Goal: Transaction & Acquisition: Book appointment/travel/reservation

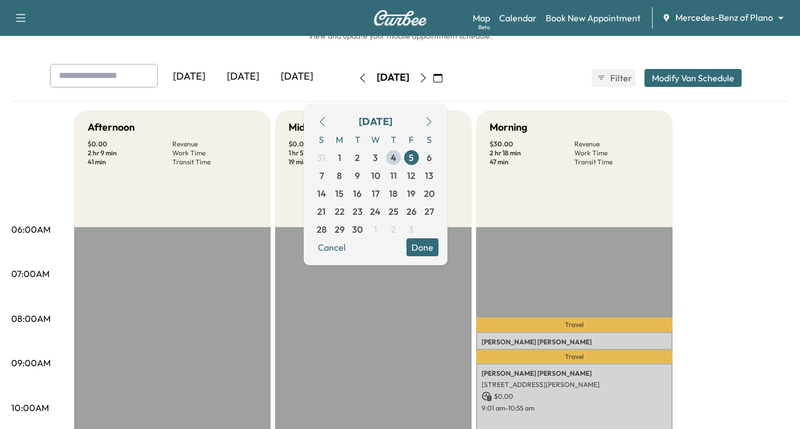
scroll to position [56, 0]
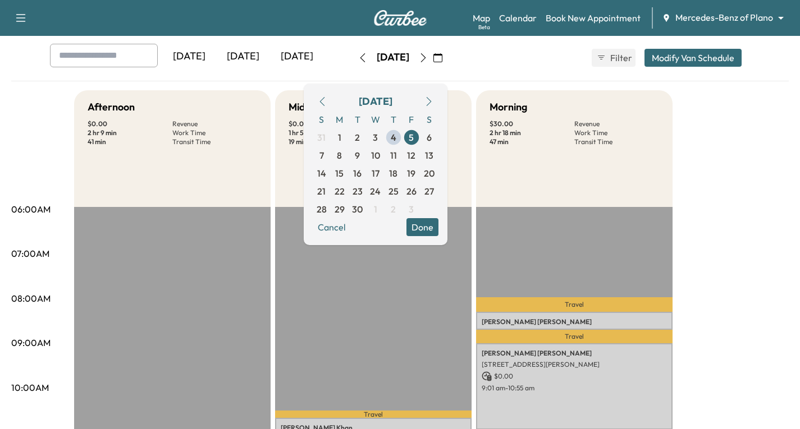
click at [431, 100] on icon "button" at bounding box center [428, 101] width 5 height 9
click at [428, 58] on icon "button" at bounding box center [423, 57] width 9 height 9
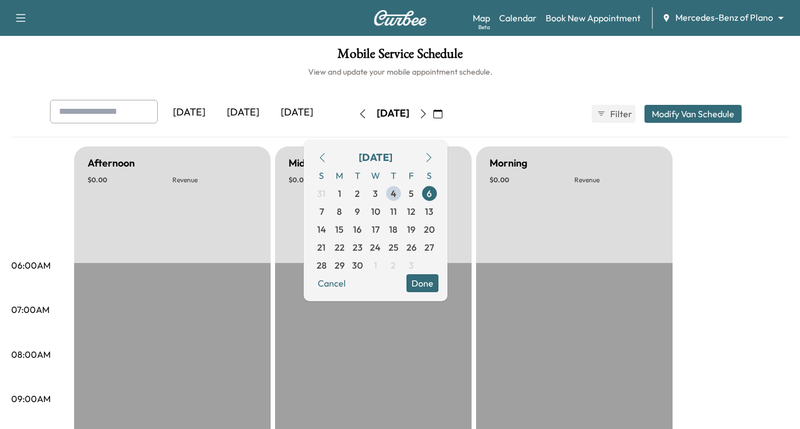
click at [499, 105] on div "[DATE] [DATE] [DATE] [DATE] September 2025 S M T W T F S 31 1 2 3 4 5 6 7 8 9 1…" at bounding box center [400, 114] width 718 height 28
click at [343, 228] on span "15" at bounding box center [339, 229] width 8 height 13
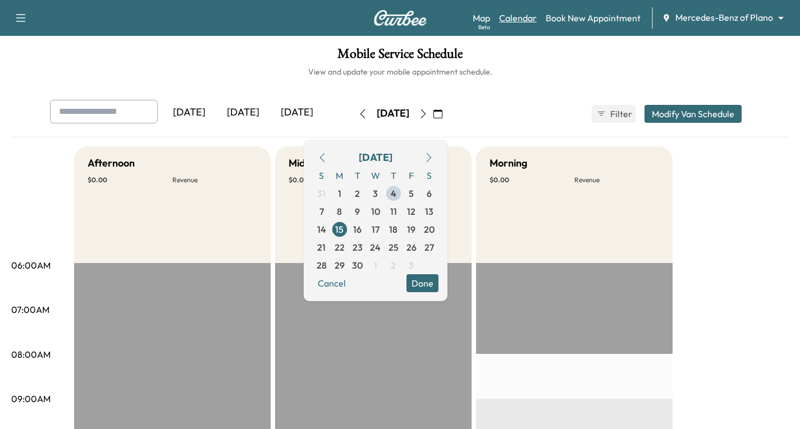
click at [520, 20] on link "Calendar" at bounding box center [518, 17] width 38 height 13
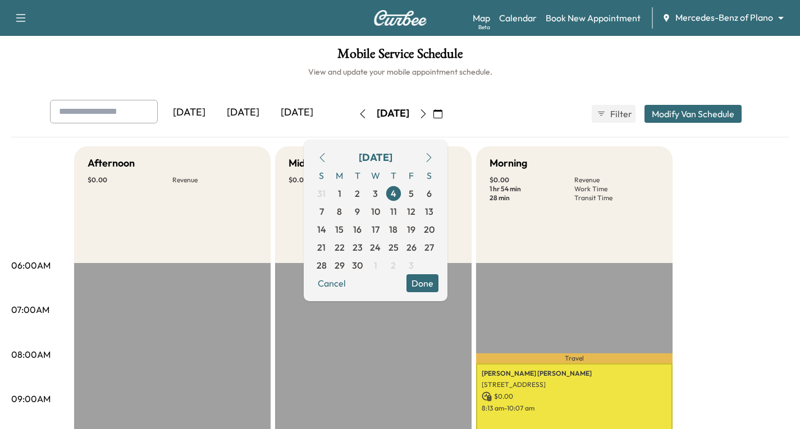
click at [428, 114] on icon "button" at bounding box center [423, 113] width 9 height 9
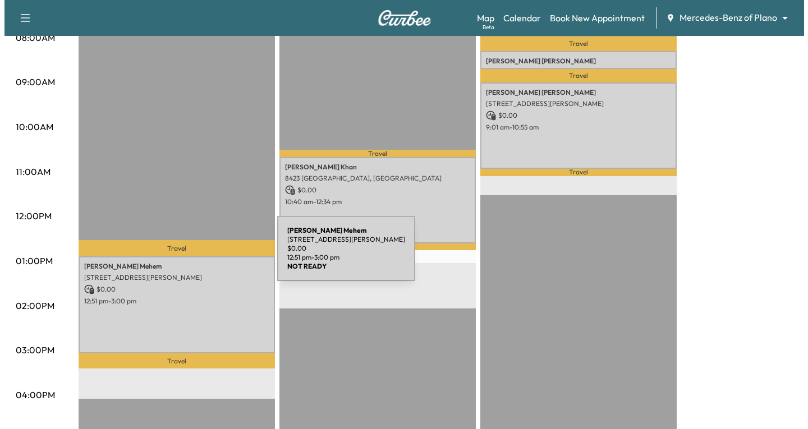
scroll to position [337, 0]
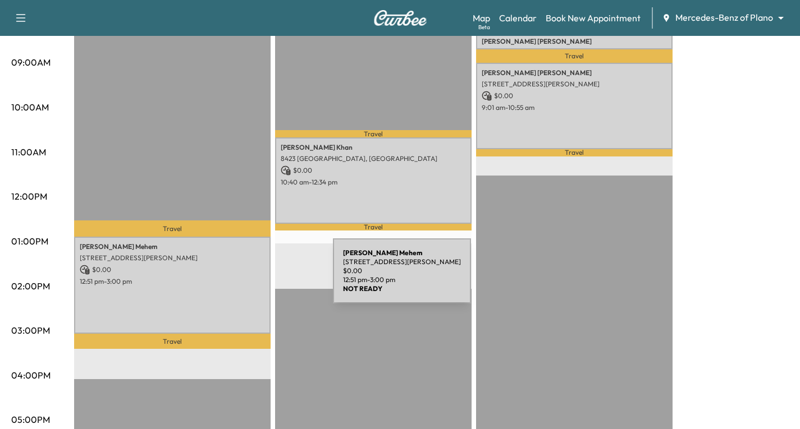
drag, startPoint x: 249, startPoint y: 278, endPoint x: 233, endPoint y: 292, distance: 21.4
click at [233, 292] on div "[PERSON_NAME] [STREET_ADDRESS][PERSON_NAME] $ 0.00 12:51 pm - 3:00 pm" at bounding box center [172, 286] width 196 height 98
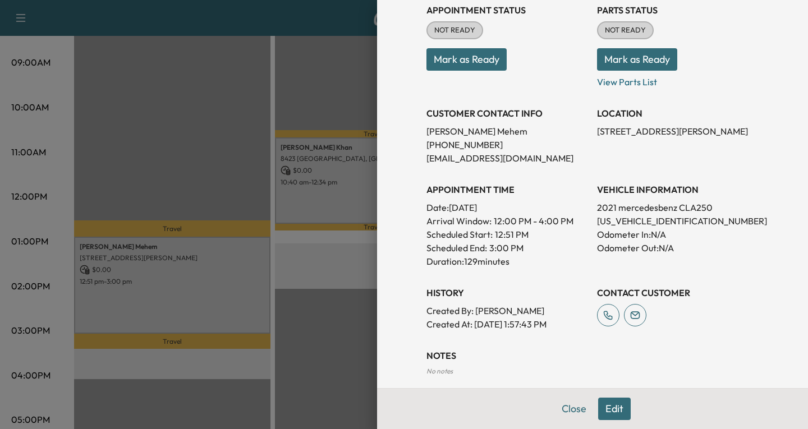
scroll to position [225, 0]
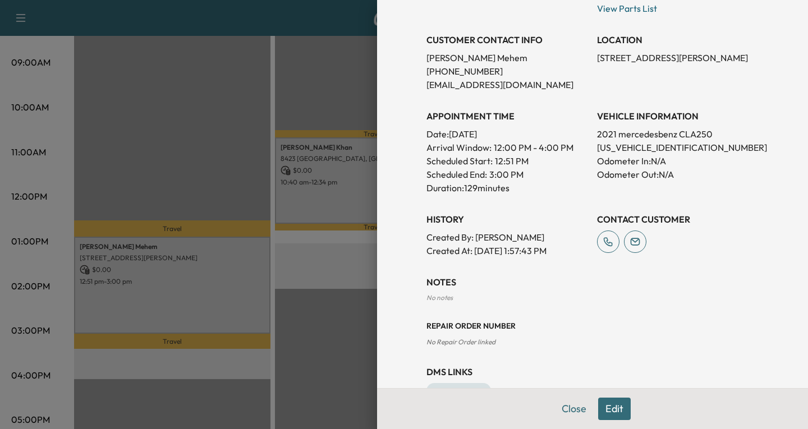
click at [603, 407] on button "Edit" at bounding box center [614, 409] width 33 height 22
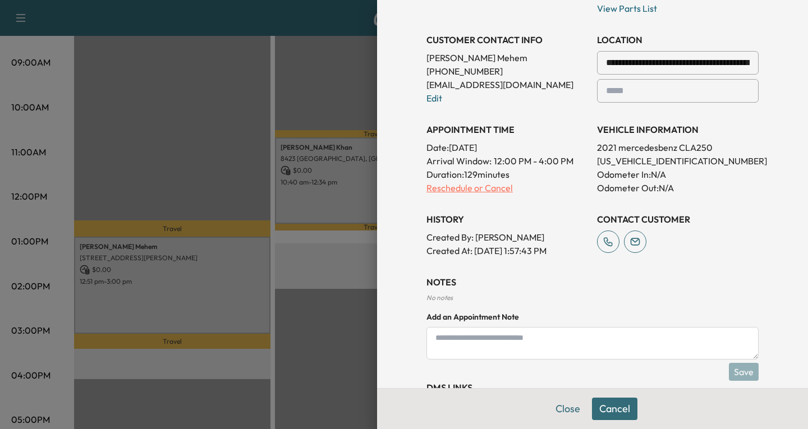
click at [436, 189] on p "Reschedule or Cancel" at bounding box center [508, 187] width 162 height 13
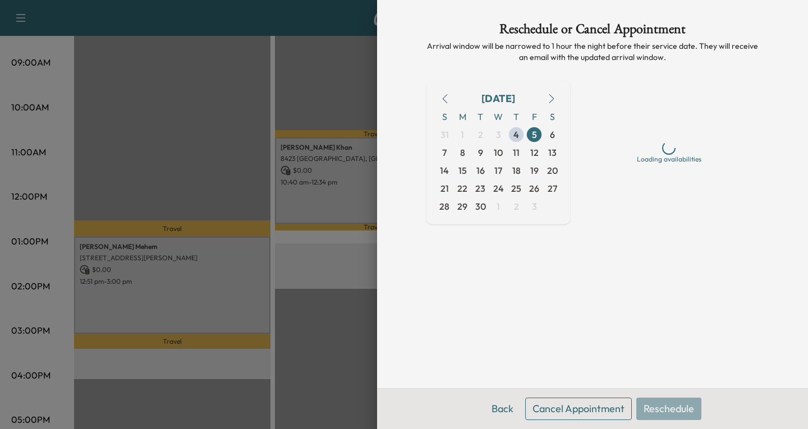
scroll to position [0, 0]
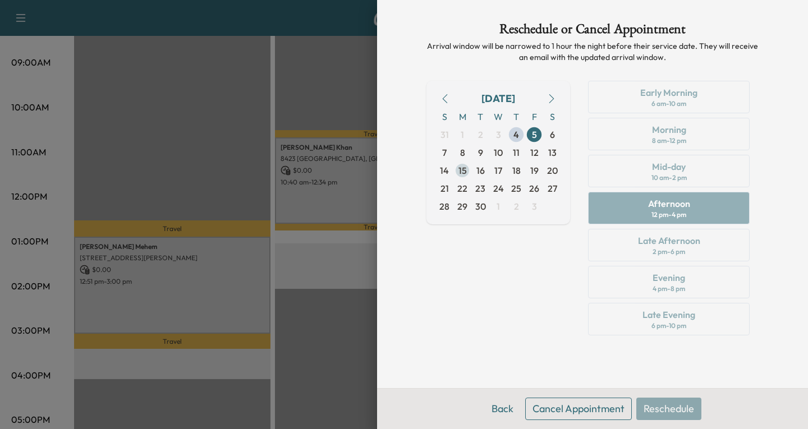
click at [464, 169] on span "15" at bounding box center [463, 170] width 8 height 13
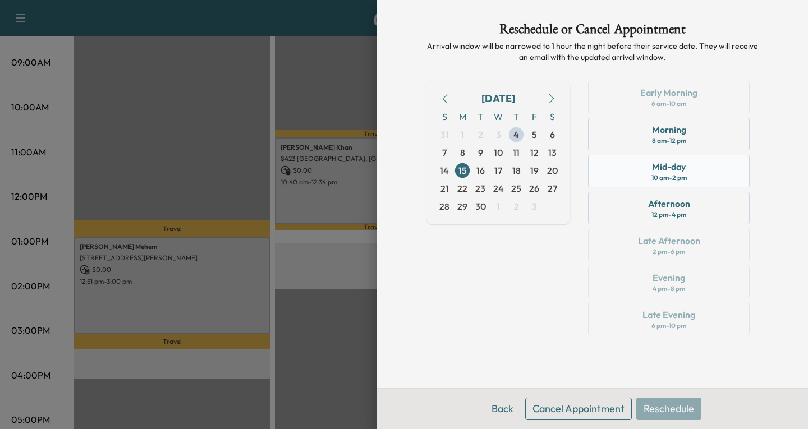
click at [700, 172] on div "Mid-day 10 am - 2 pm" at bounding box center [669, 171] width 162 height 33
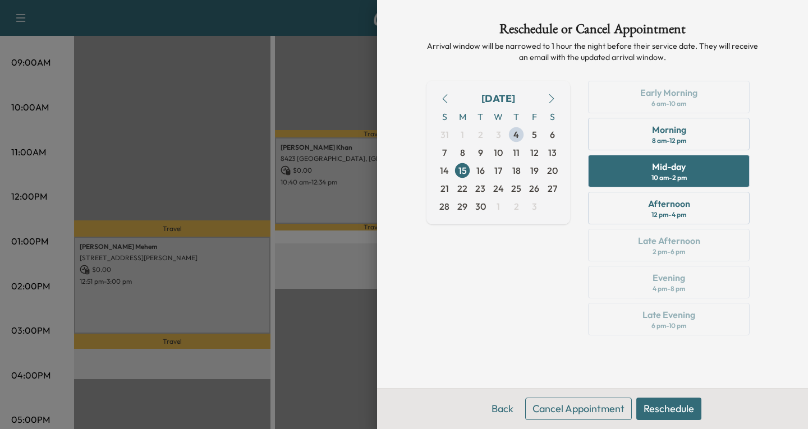
click at [658, 408] on button "Reschedule" at bounding box center [668, 409] width 65 height 22
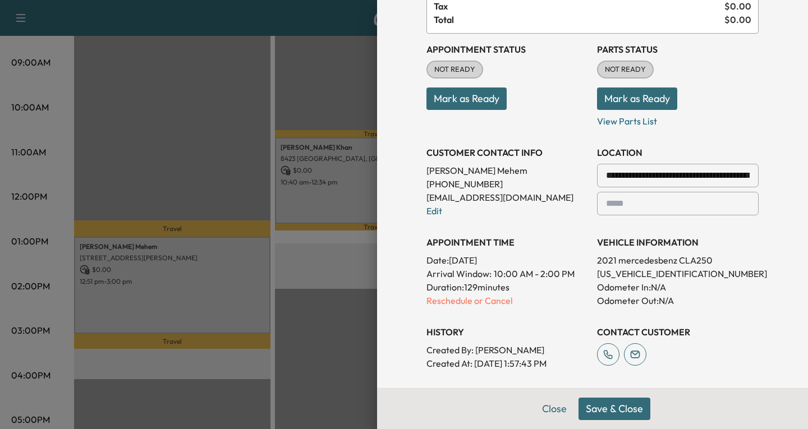
scroll to position [129, 0]
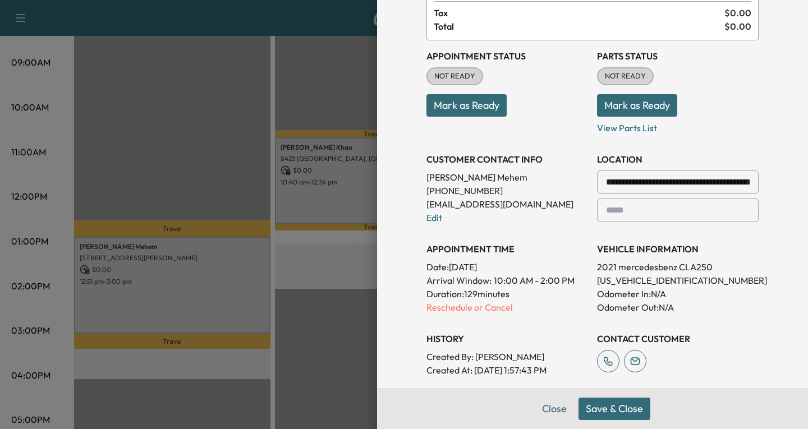
click at [669, 218] on input "text" at bounding box center [678, 211] width 162 height 24
click at [741, 178] on div at bounding box center [747, 182] width 13 height 13
drag, startPoint x: 741, startPoint y: 178, endPoint x: 646, endPoint y: 193, distance: 96.0
click at [648, 193] on div "**********" at bounding box center [678, 183] width 162 height 24
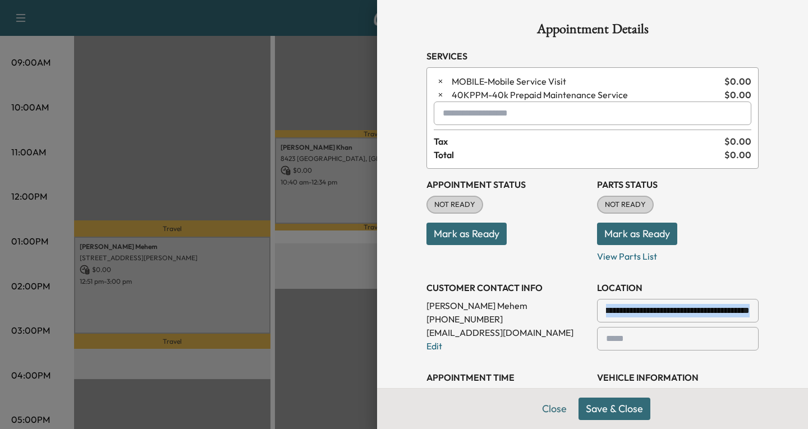
scroll to position [168, 0]
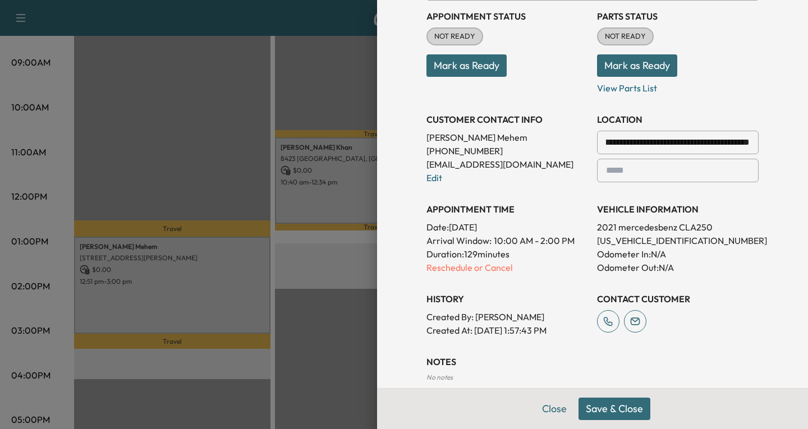
drag, startPoint x: 595, startPoint y: 135, endPoint x: 746, endPoint y: 133, distance: 151.0
click at [746, 133] on input "**********" at bounding box center [678, 143] width 162 height 24
type input "********"
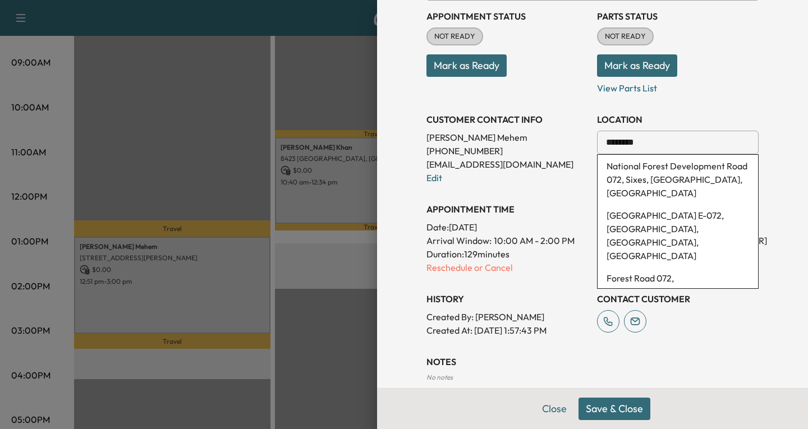
drag, startPoint x: 641, startPoint y: 145, endPoint x: 564, endPoint y: 161, distance: 78.6
click at [564, 161] on div "**********" at bounding box center [593, 169] width 332 height 337
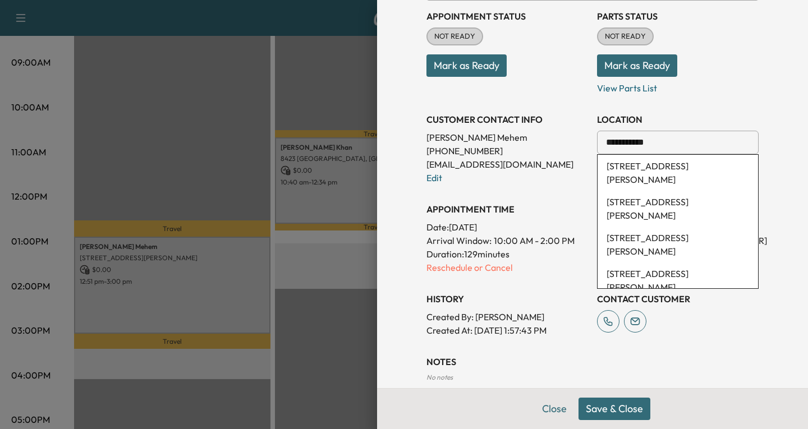
click at [642, 163] on li "[STREET_ADDRESS][PERSON_NAME]" at bounding box center [678, 173] width 161 height 36
type input "**********"
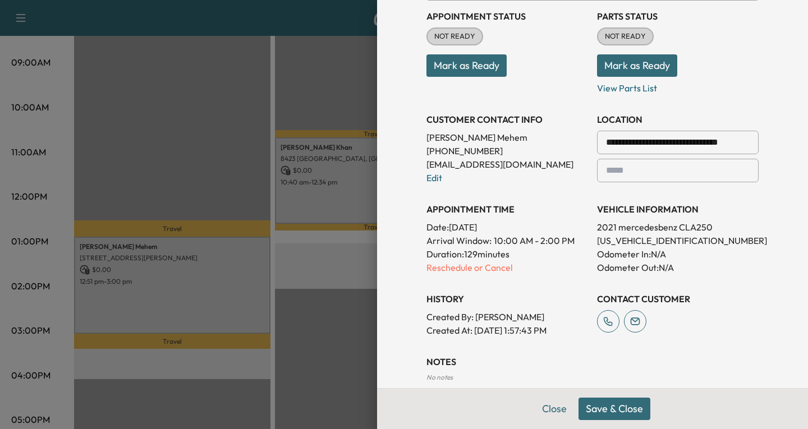
click at [608, 172] on input "text" at bounding box center [678, 171] width 162 height 24
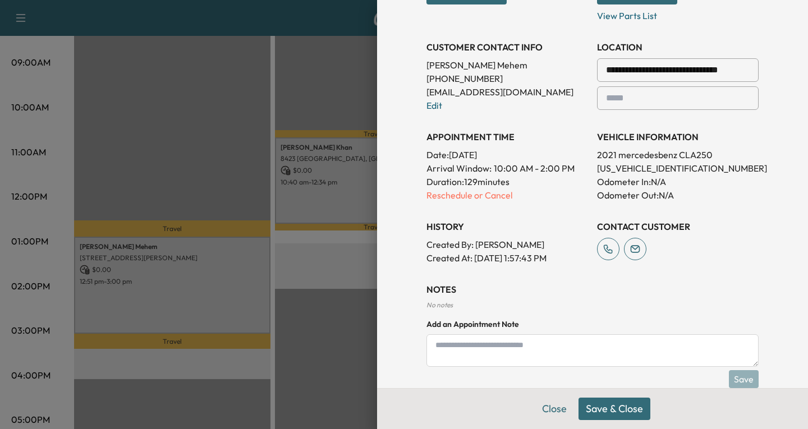
scroll to position [297, 0]
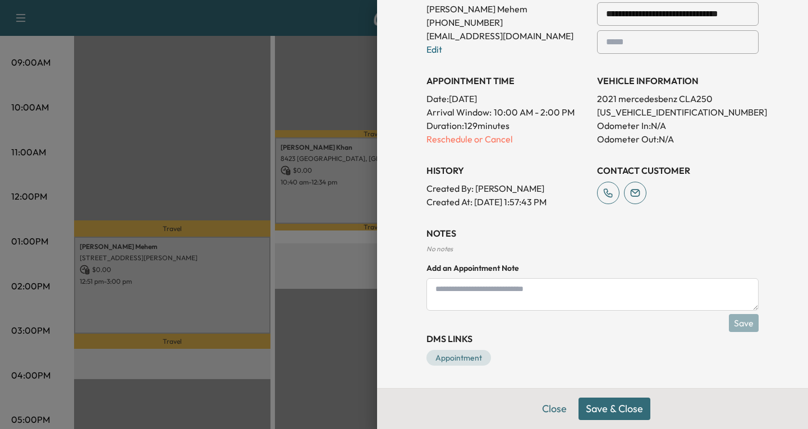
click at [432, 291] on textarea at bounding box center [593, 294] width 332 height 33
type textarea "*"
type textarea "**********"
click at [731, 319] on button "Save" at bounding box center [744, 323] width 30 height 18
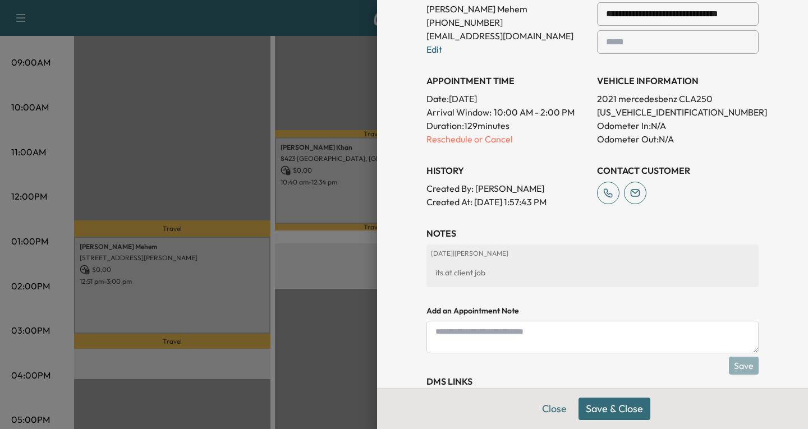
click at [587, 410] on button "Save & Close" at bounding box center [615, 409] width 72 height 22
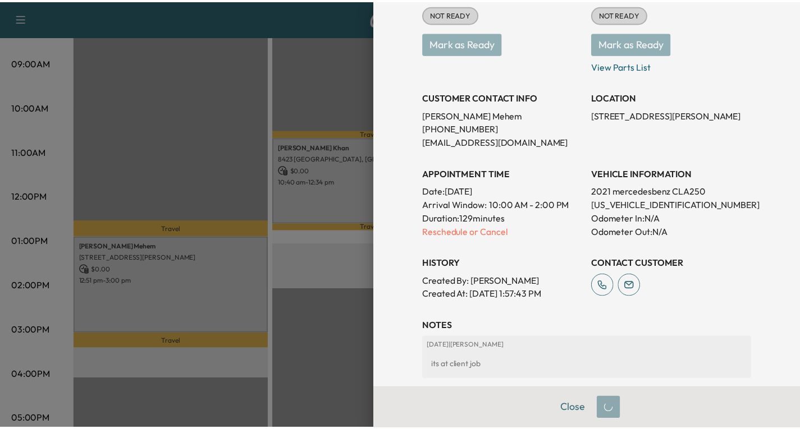
scroll to position [168, 0]
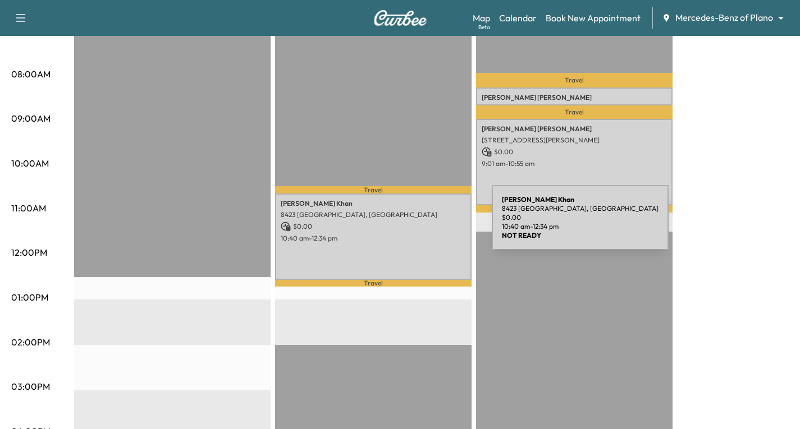
drag, startPoint x: 405, startPoint y: 220, endPoint x: 408, endPoint y: 181, distance: 39.4
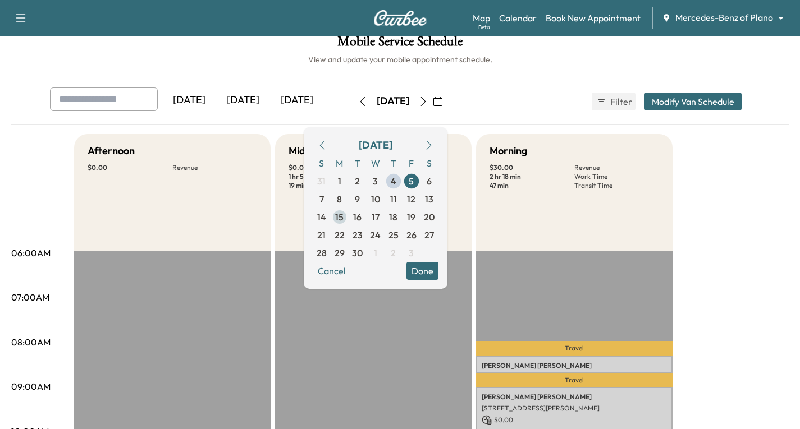
scroll to position [11, 0]
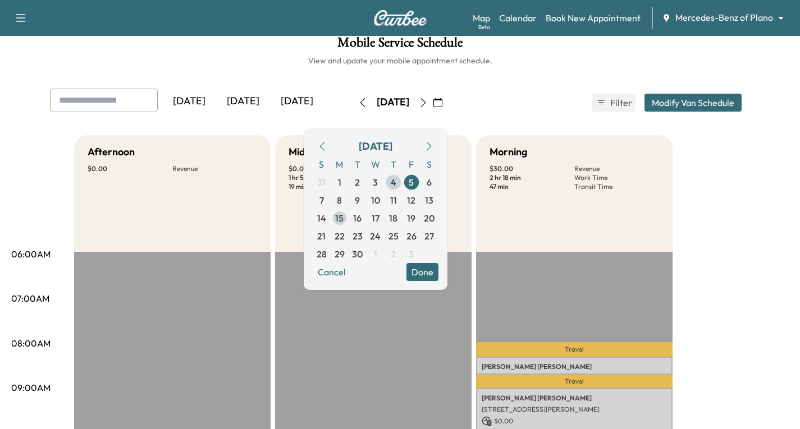
click at [343, 222] on span "15" at bounding box center [339, 218] width 8 height 13
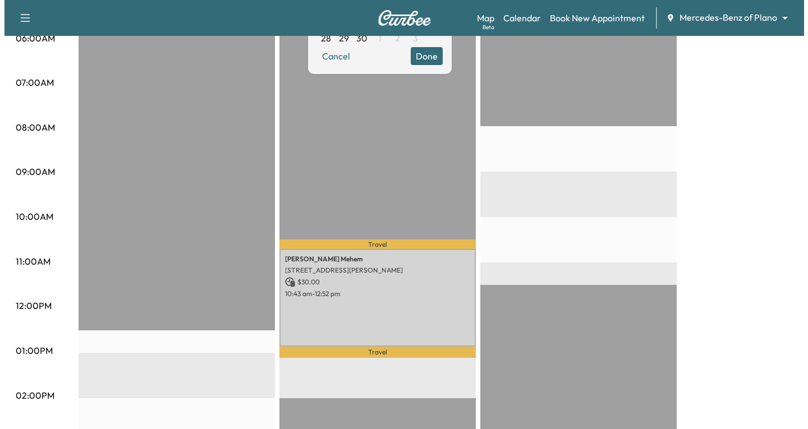
scroll to position [292, 0]
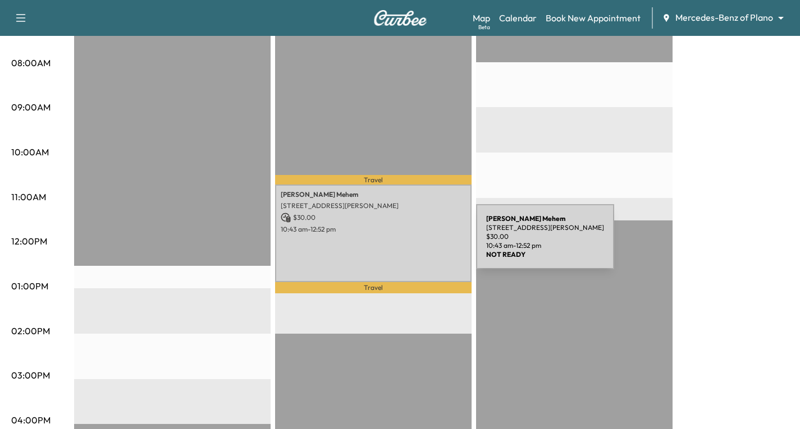
drag, startPoint x: 392, startPoint y: 244, endPoint x: 443, endPoint y: 260, distance: 54.1
click at [443, 260] on div "[PERSON_NAME] [STREET_ADDRESS][PERSON_NAME] $ 30.00 10:43 am - 12:52 pm" at bounding box center [373, 234] width 196 height 98
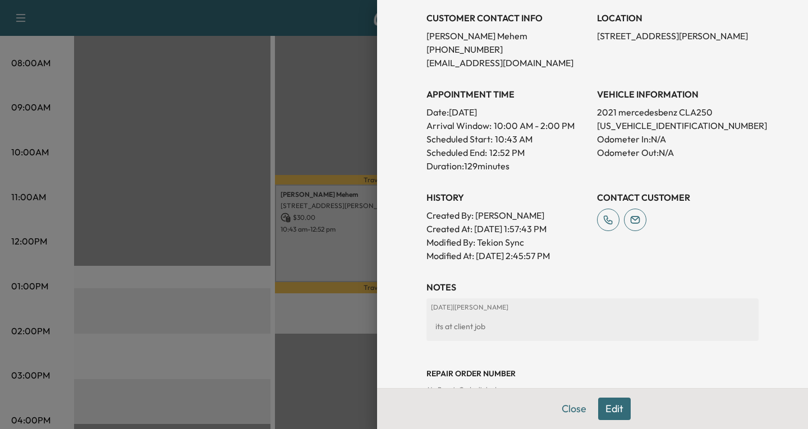
scroll to position [327, 0]
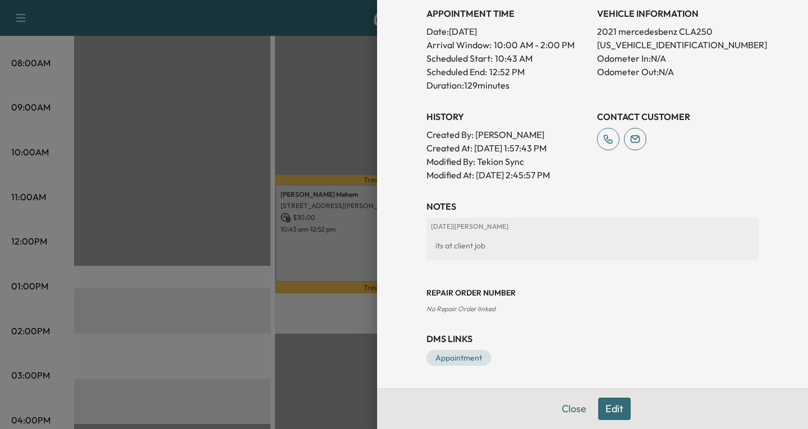
click at [604, 414] on button "Edit" at bounding box center [614, 409] width 33 height 22
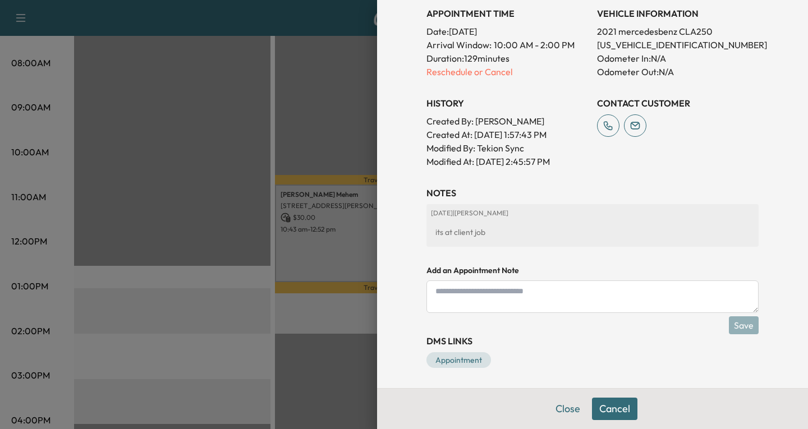
click at [493, 230] on div "its at client job" at bounding box center [592, 232] width 323 height 20
click at [459, 291] on textarea at bounding box center [593, 297] width 332 height 33
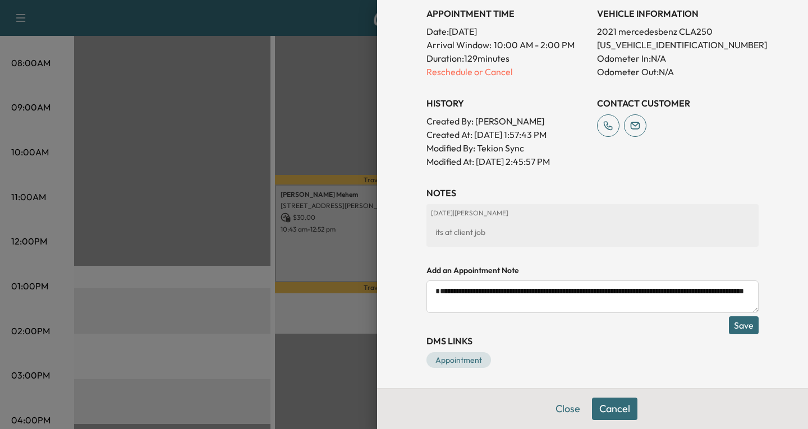
type textarea "**********"
click at [731, 323] on button "Save" at bounding box center [744, 326] width 30 height 18
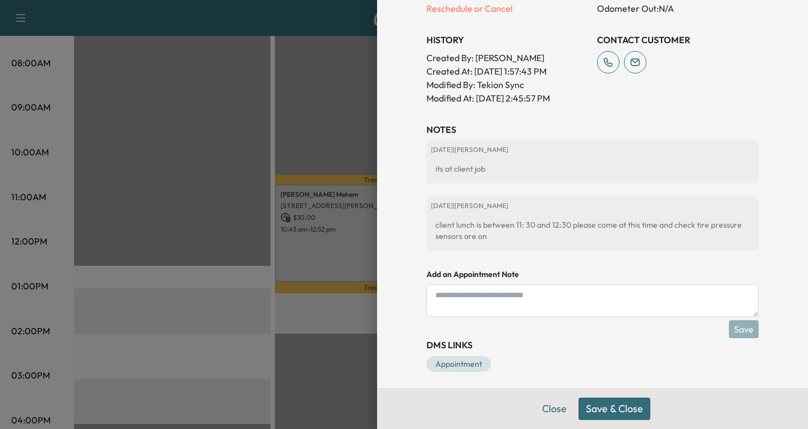
scroll to position [434, 0]
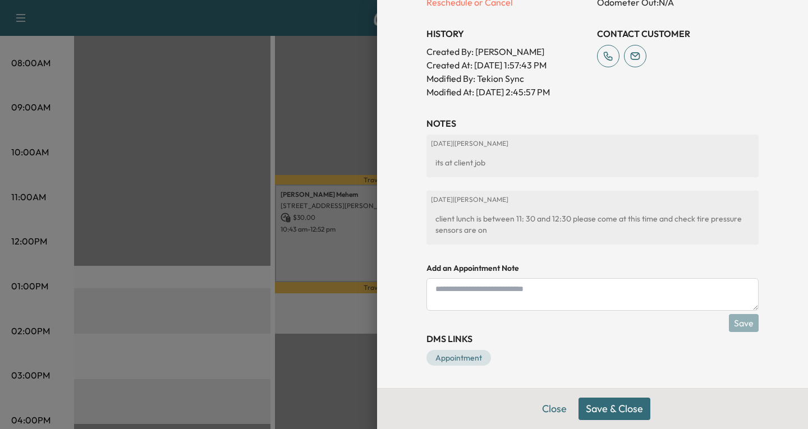
click at [612, 405] on button "Save & Close" at bounding box center [615, 409] width 72 height 22
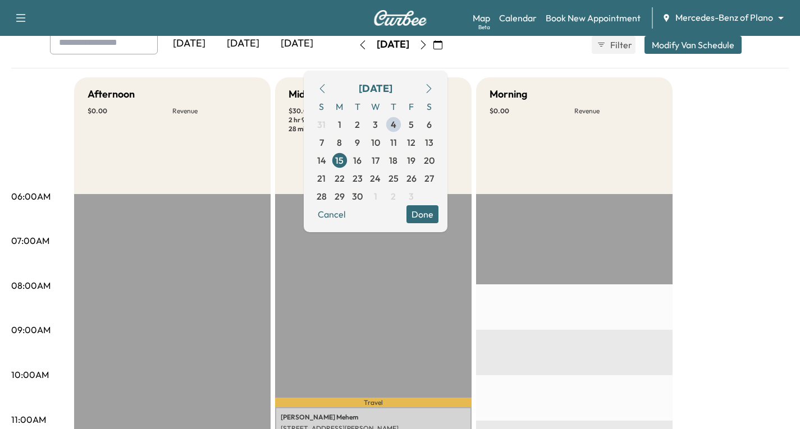
scroll to position [67, 0]
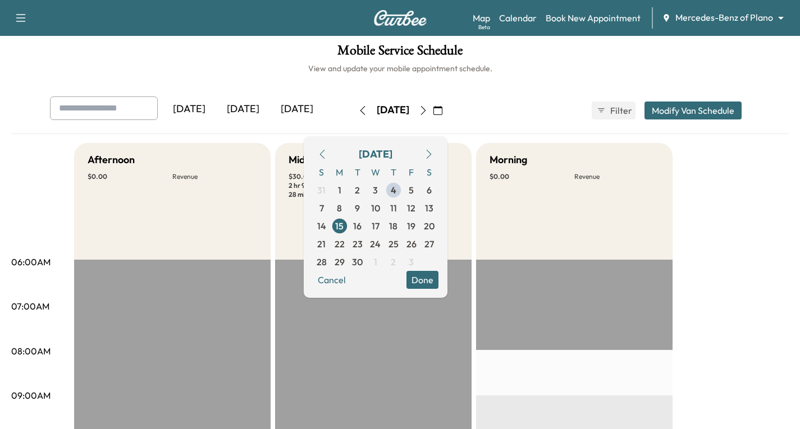
scroll to position [0, 0]
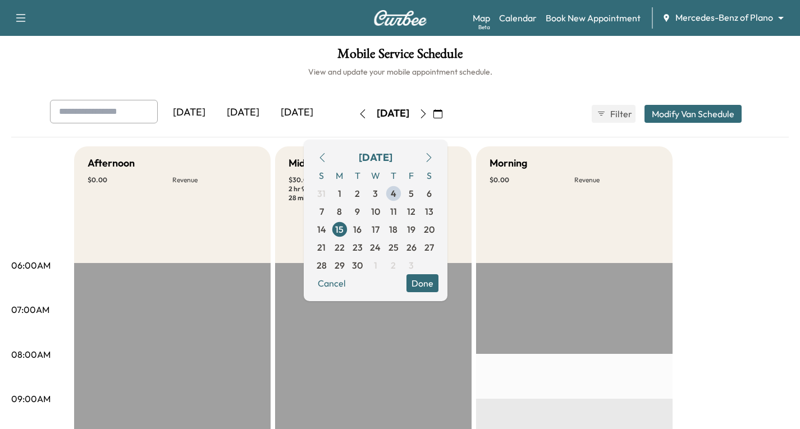
click at [212, 67] on h6 "View and update your mobile appointment schedule." at bounding box center [399, 71] width 777 height 11
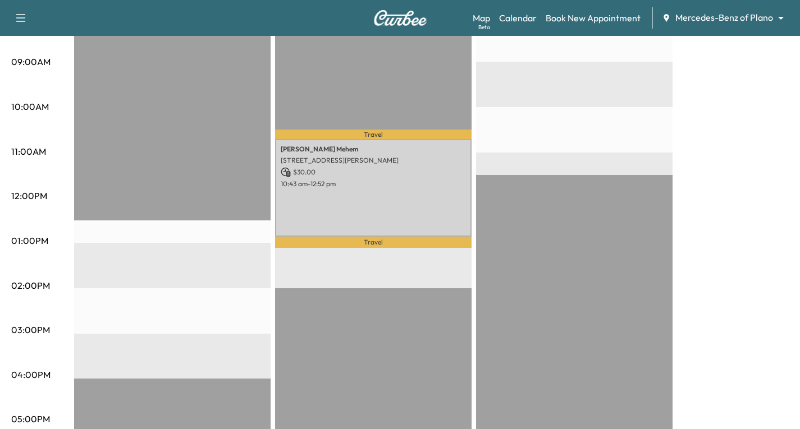
scroll to position [337, 0]
click at [586, 23] on link "Book New Appointment" at bounding box center [593, 17] width 95 height 13
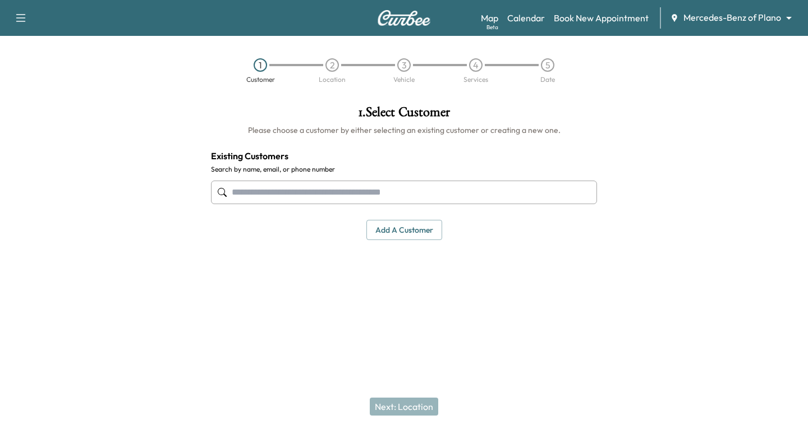
click at [254, 192] on input "text" at bounding box center [404, 193] width 386 height 24
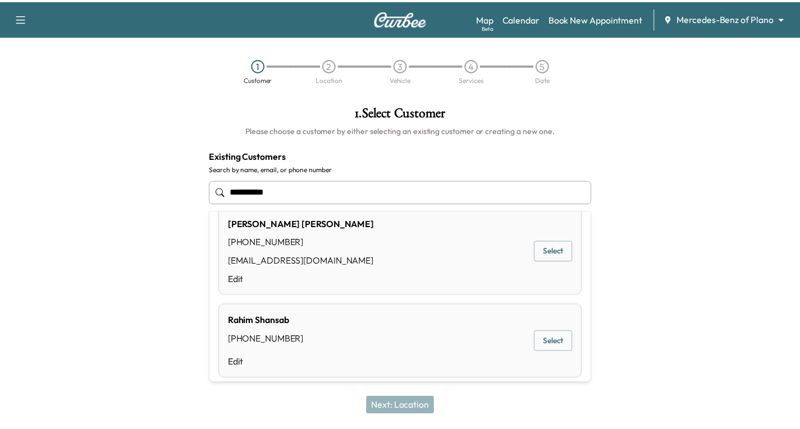
scroll to position [27, 0]
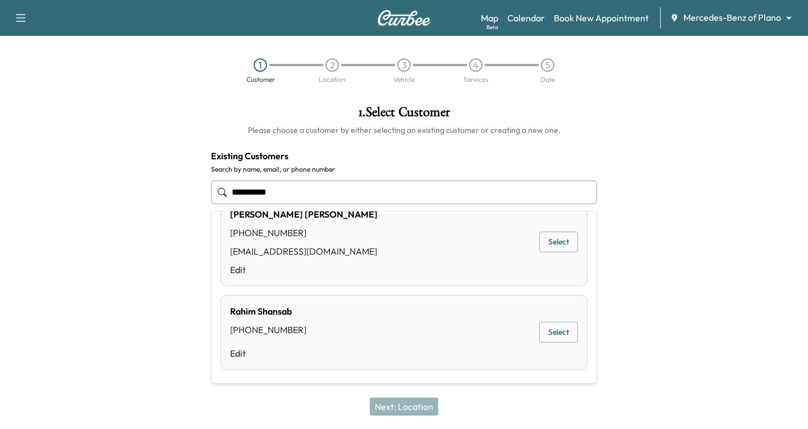
click at [539, 331] on button "Select" at bounding box center [558, 332] width 39 height 21
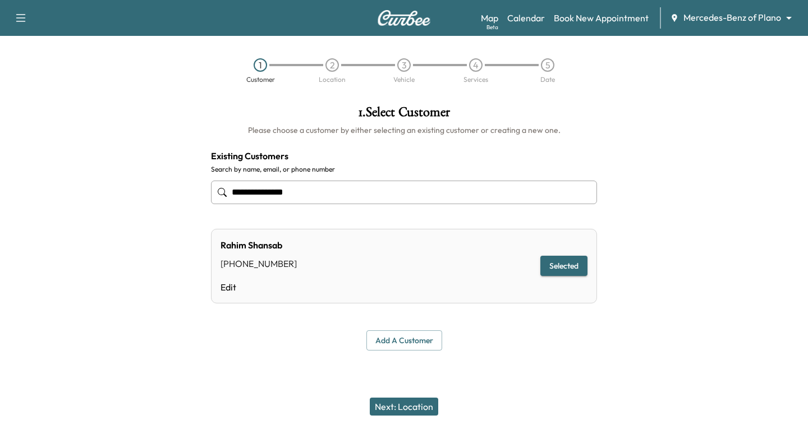
type input "**********"
click at [395, 408] on button "Next: Location" at bounding box center [404, 407] width 68 height 18
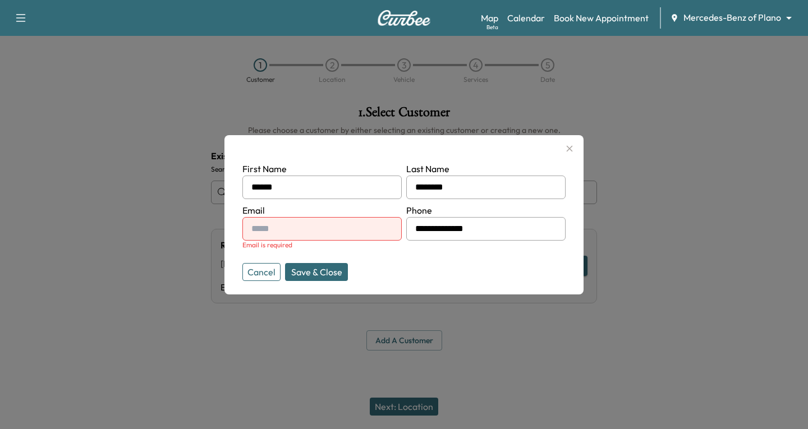
click at [321, 230] on input "text" at bounding box center [321, 229] width 159 height 24
type input "**********"
click at [327, 273] on button "Save & Close" at bounding box center [316, 272] width 63 height 18
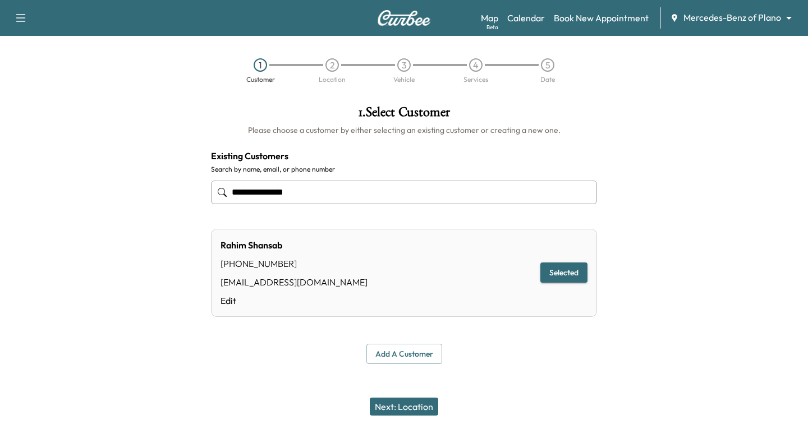
click at [410, 405] on button "Next: Location" at bounding box center [404, 407] width 68 height 18
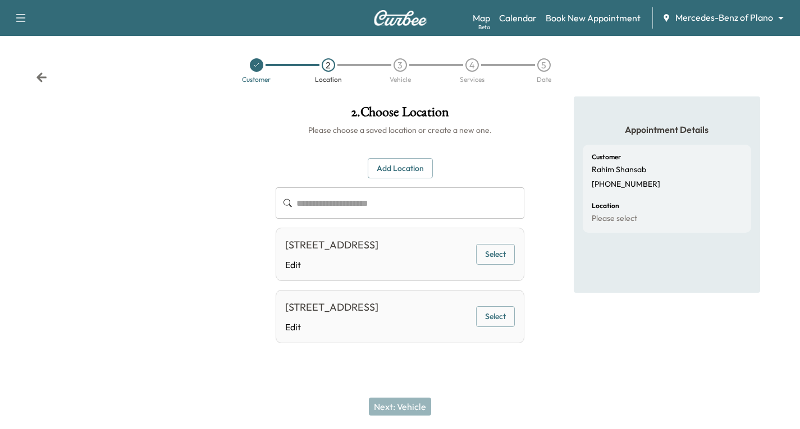
scroll to position [0, 0]
click at [493, 263] on button "Select" at bounding box center [495, 254] width 39 height 21
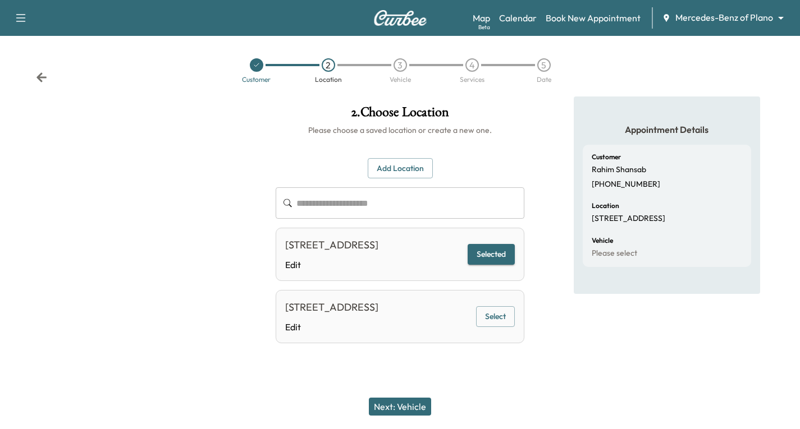
click at [393, 408] on button "Next: Vehicle" at bounding box center [400, 407] width 62 height 18
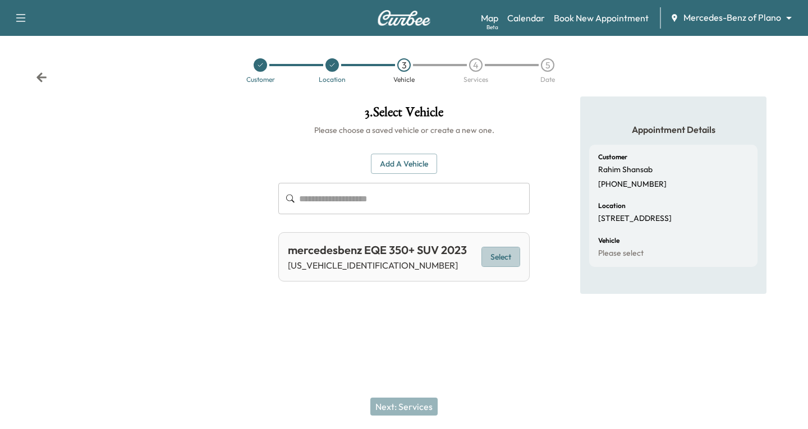
click at [501, 255] on button "Select" at bounding box center [501, 257] width 39 height 21
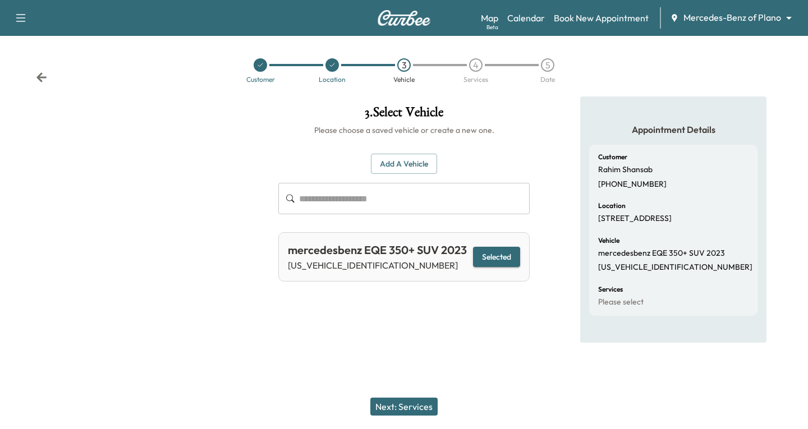
click at [411, 407] on button "Next: Services" at bounding box center [403, 407] width 67 height 18
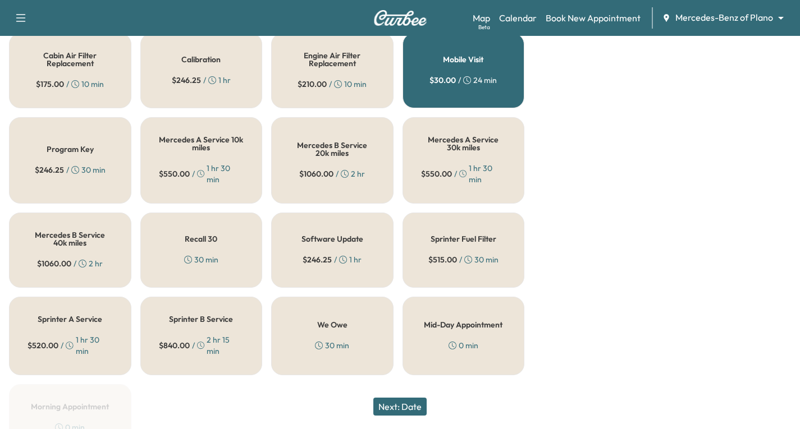
scroll to position [449, 0]
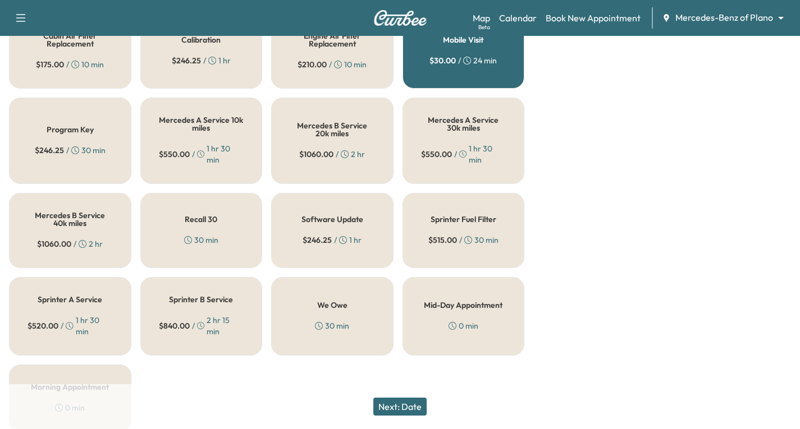
click at [207, 240] on div "30 min" at bounding box center [201, 240] width 34 height 11
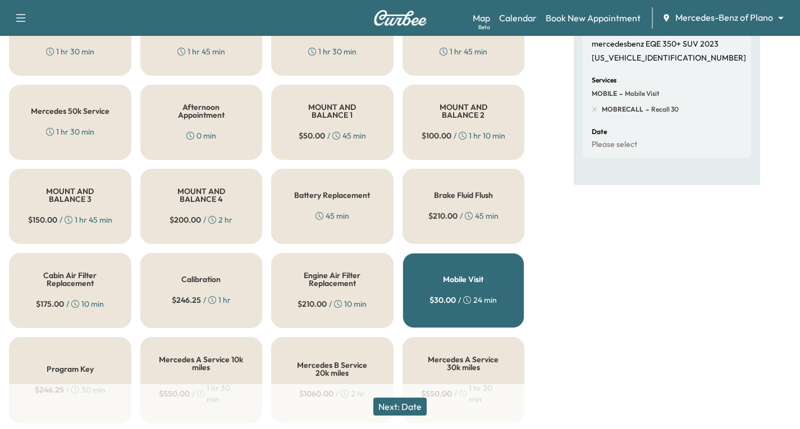
scroll to position [281, 0]
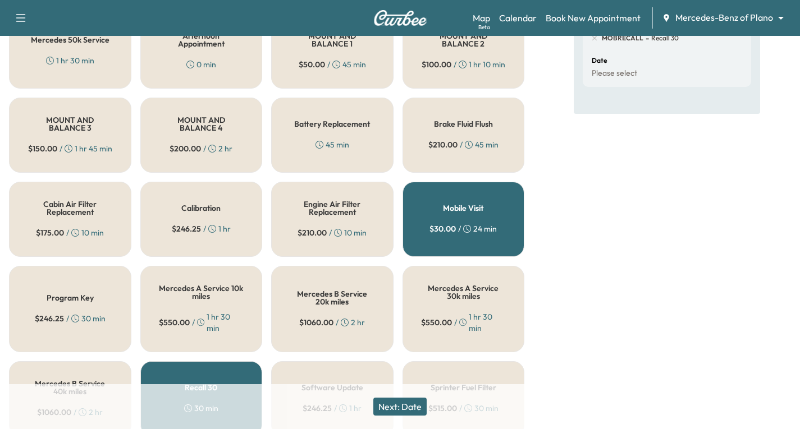
click at [392, 404] on button "Next: Date" at bounding box center [399, 407] width 53 height 18
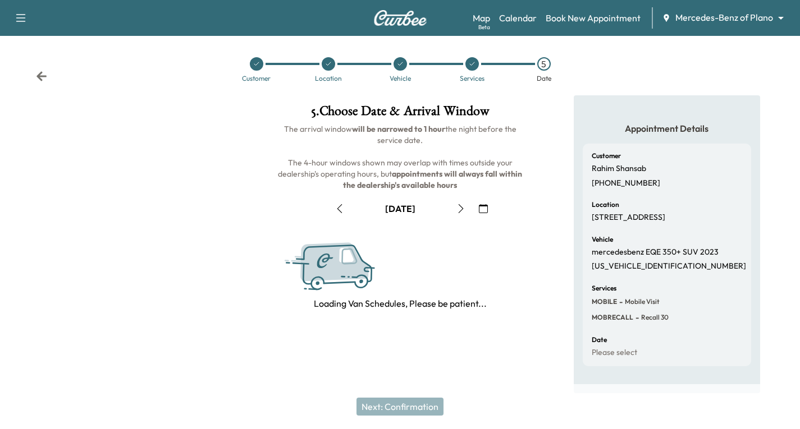
scroll to position [132, 0]
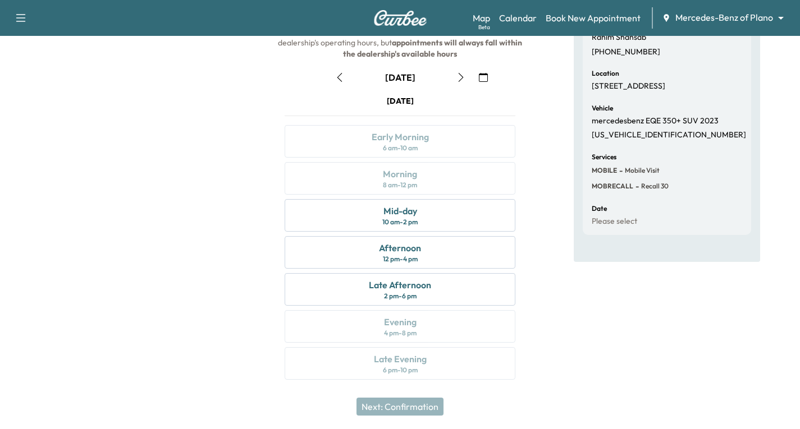
click at [460, 79] on icon "button" at bounding box center [460, 77] width 9 height 9
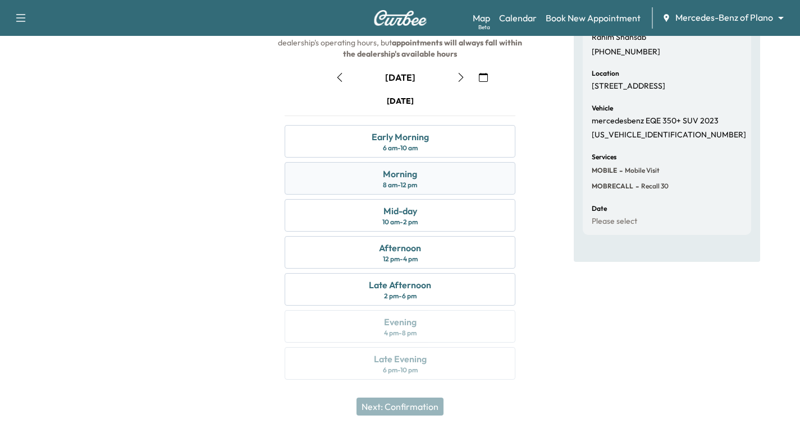
click at [448, 178] on div "Morning 8 am - 12 pm" at bounding box center [400, 178] width 231 height 33
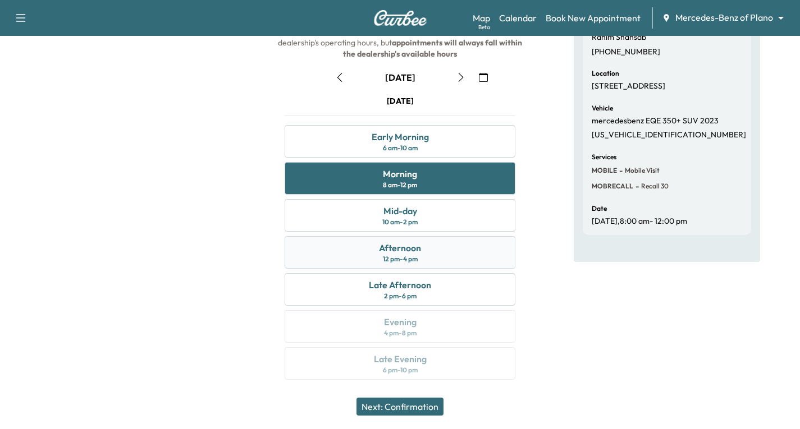
click at [453, 251] on div "Afternoon 12 pm - 4 pm" at bounding box center [400, 252] width 231 height 33
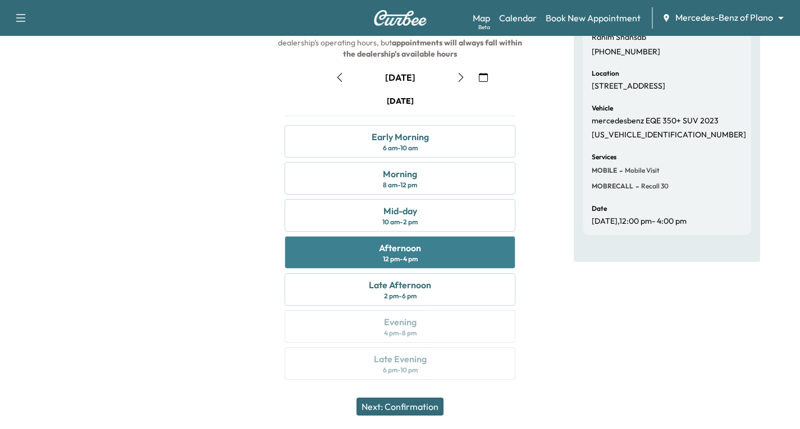
click at [445, 253] on div "Afternoon 12 pm - 4 pm" at bounding box center [400, 252] width 231 height 33
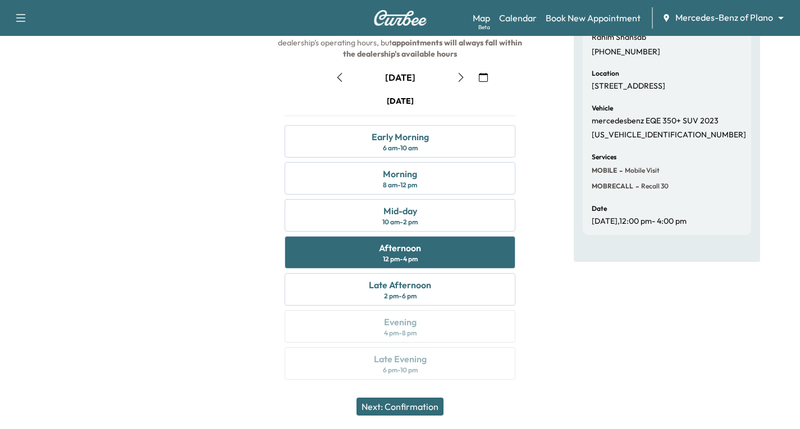
click at [405, 406] on button "Next: Confirmation" at bounding box center [399, 407] width 87 height 18
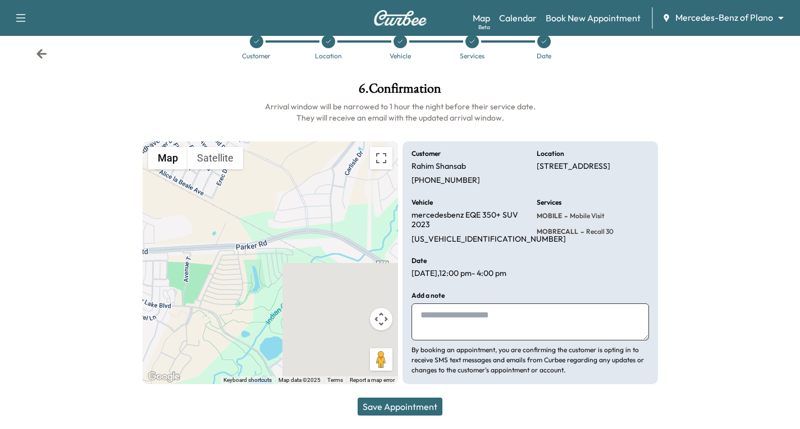
click at [395, 412] on button "Save Appointment" at bounding box center [400, 407] width 85 height 18
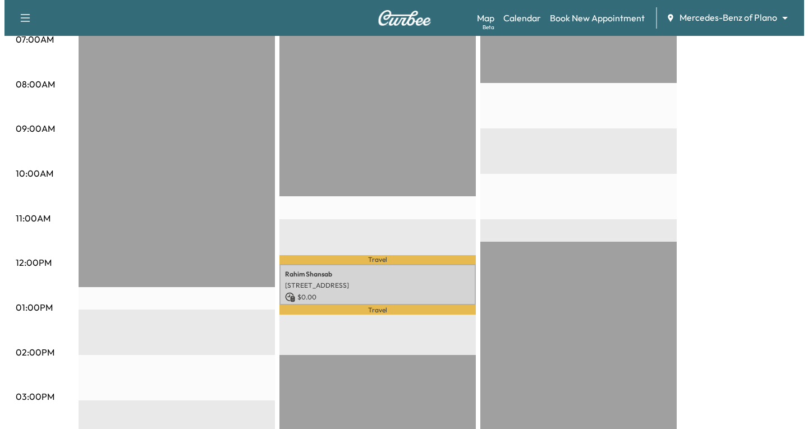
scroll to position [337, 0]
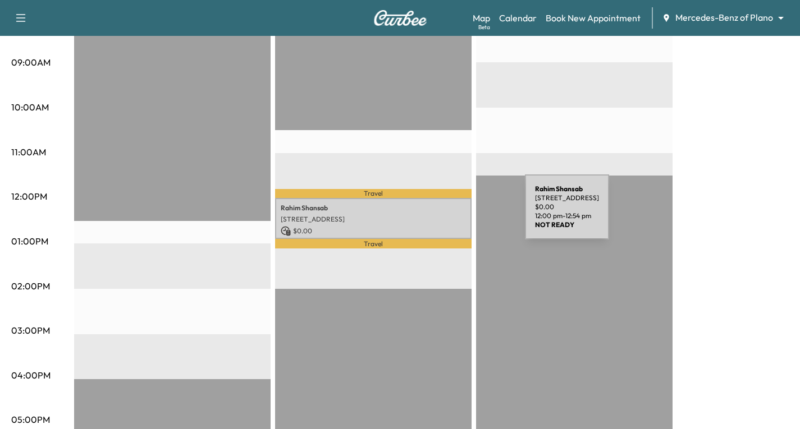
drag, startPoint x: 455, startPoint y: 210, endPoint x: 441, endPoint y: 214, distance: 14.6
click at [441, 215] on p "[STREET_ADDRESS]" at bounding box center [373, 219] width 185 height 9
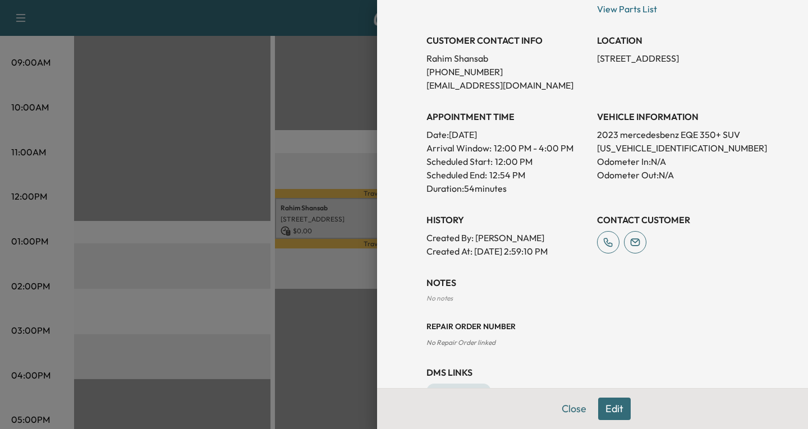
scroll to position [225, 0]
click at [606, 410] on button "Edit" at bounding box center [614, 409] width 33 height 22
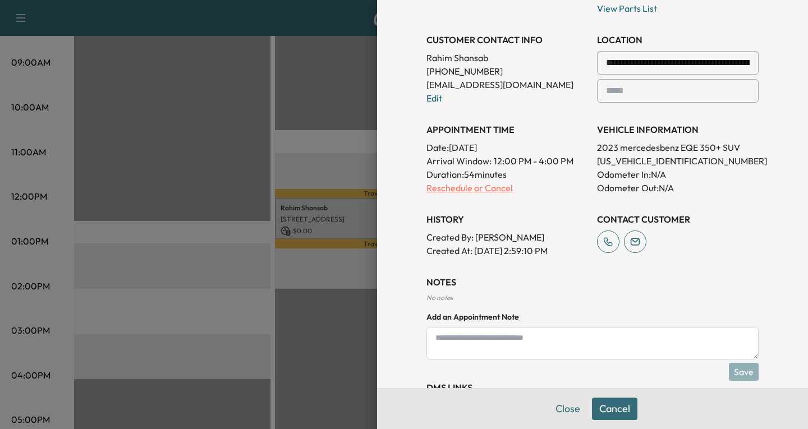
click at [435, 191] on p "Reschedule or Cancel" at bounding box center [508, 187] width 162 height 13
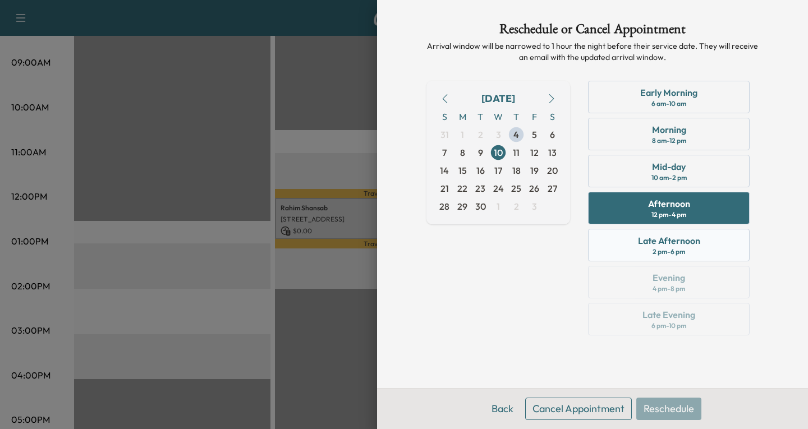
click at [692, 244] on div "Late Afternoon" at bounding box center [669, 240] width 62 height 13
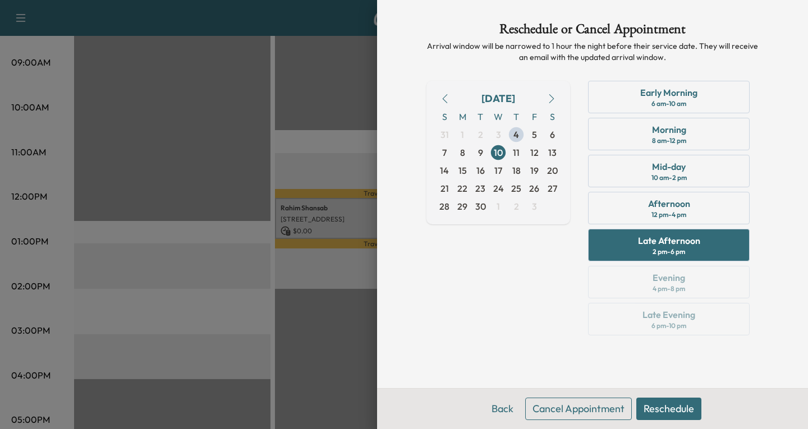
click at [664, 408] on button "Reschedule" at bounding box center [668, 409] width 65 height 22
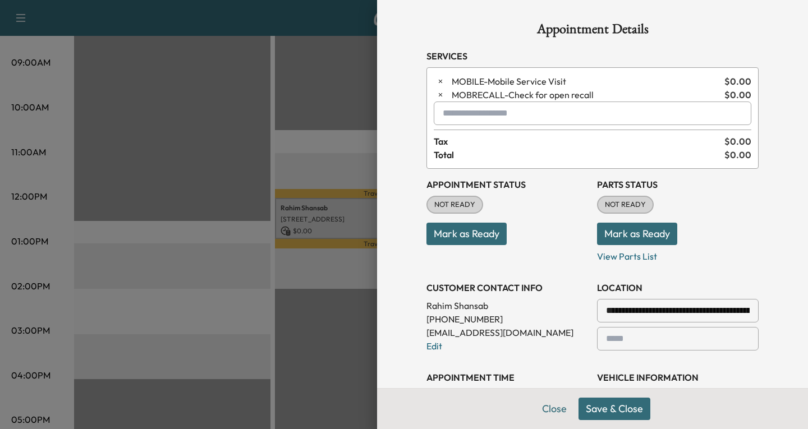
click at [619, 411] on button "Save & Close" at bounding box center [615, 409] width 72 height 22
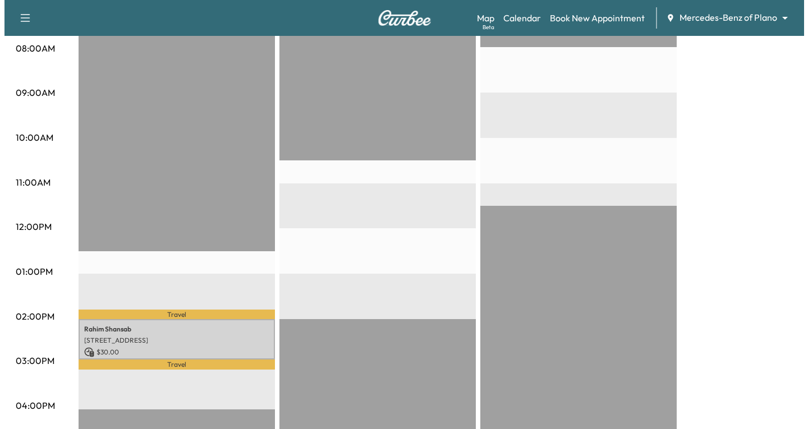
scroll to position [393, 0]
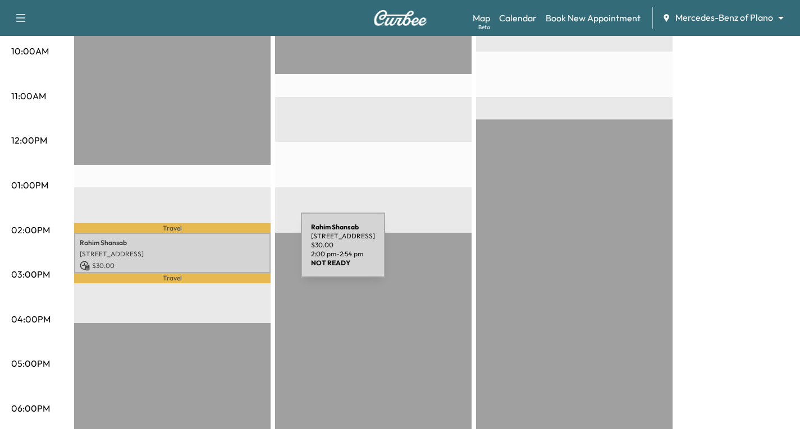
click at [217, 252] on p "[STREET_ADDRESS]" at bounding box center [172, 254] width 185 height 9
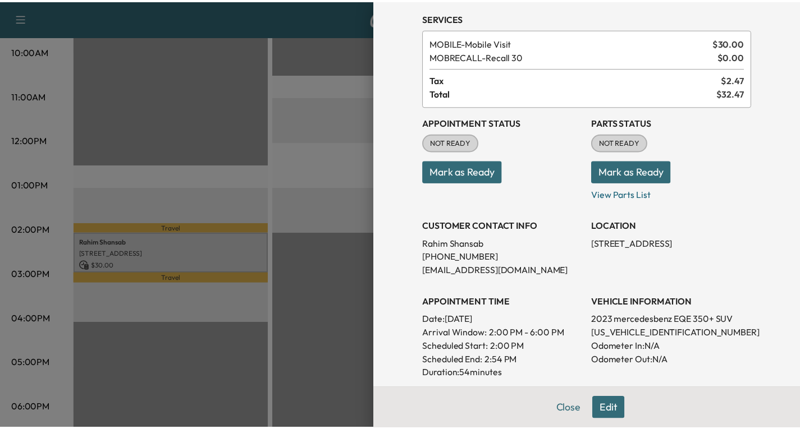
scroll to position [56, 0]
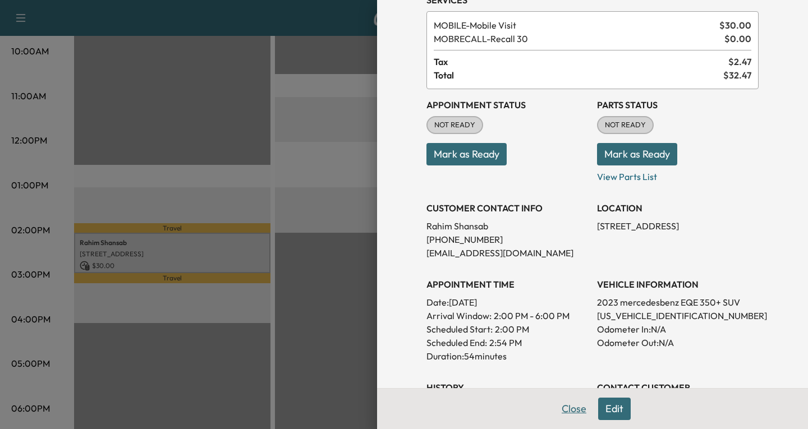
click at [572, 406] on button "Close" at bounding box center [574, 409] width 39 height 22
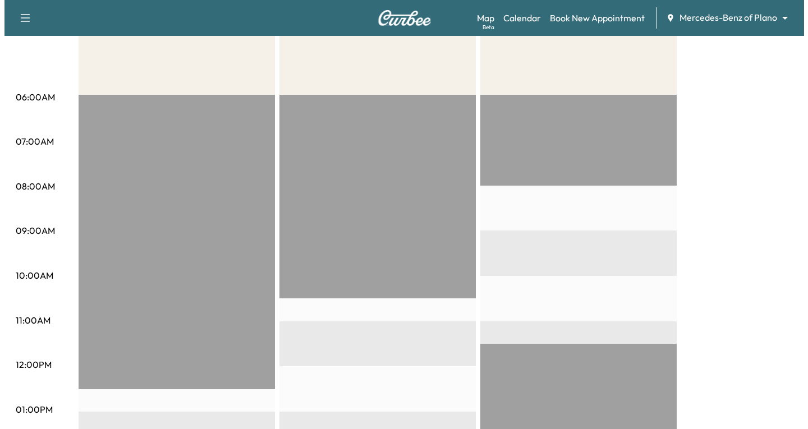
scroll to position [0, 0]
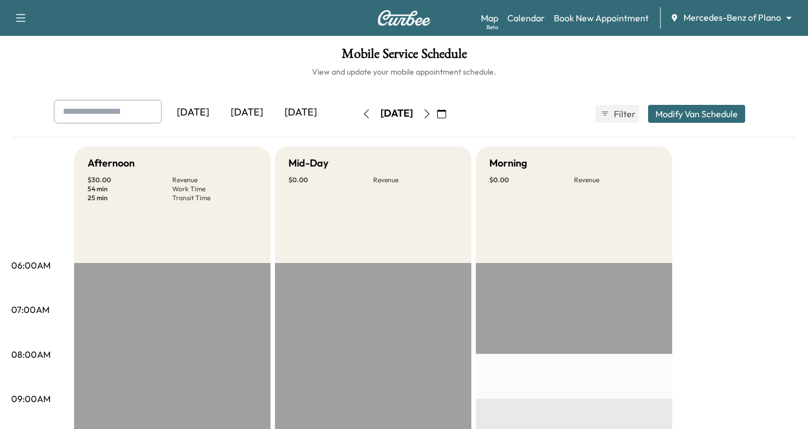
click at [778, 16] on body "Support Log Out Map Beta Calendar Book New Appointment Mercedes-Benz of Plano *…" at bounding box center [404, 214] width 808 height 429
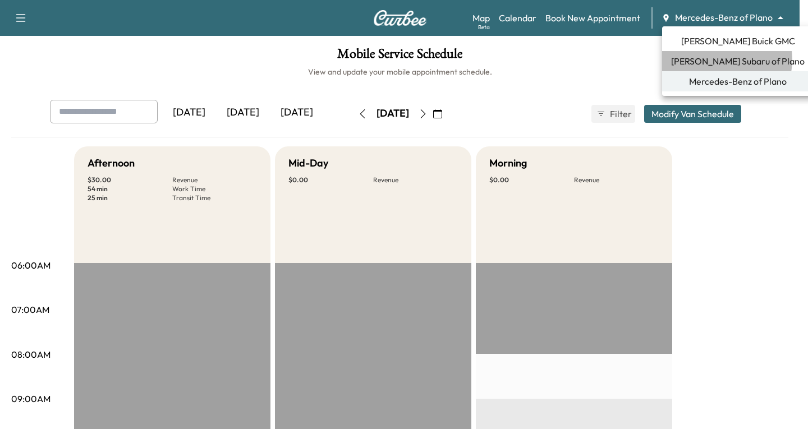
click at [720, 59] on span "[PERSON_NAME] Subaru of Plano" at bounding box center [738, 60] width 134 height 13
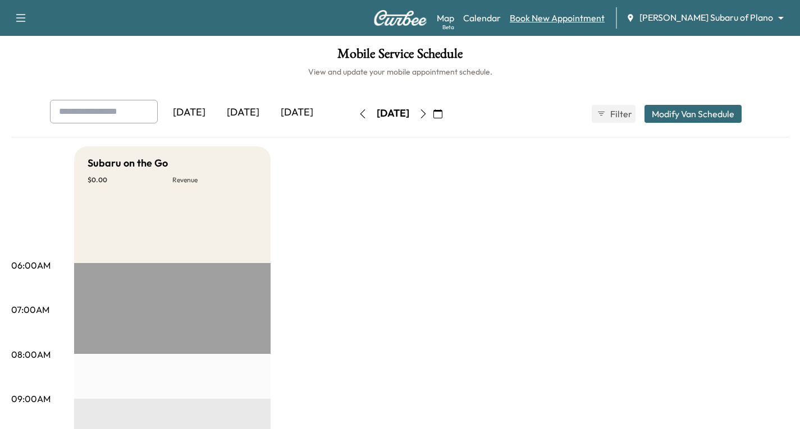
click at [588, 21] on link "Book New Appointment" at bounding box center [557, 17] width 95 height 13
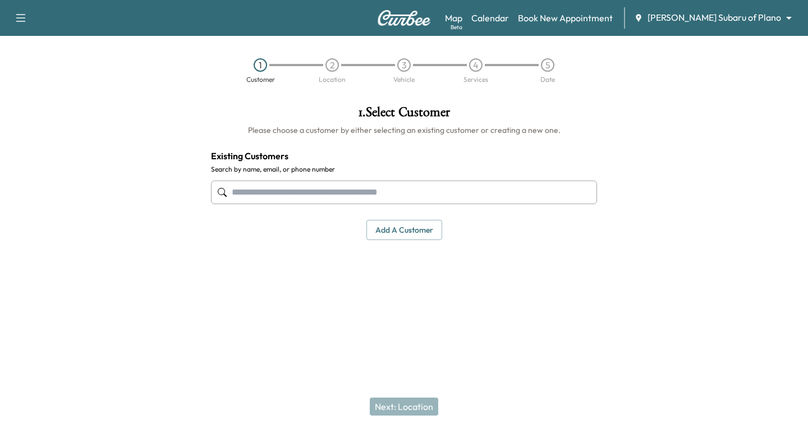
click at [234, 187] on input "text" at bounding box center [404, 193] width 386 height 24
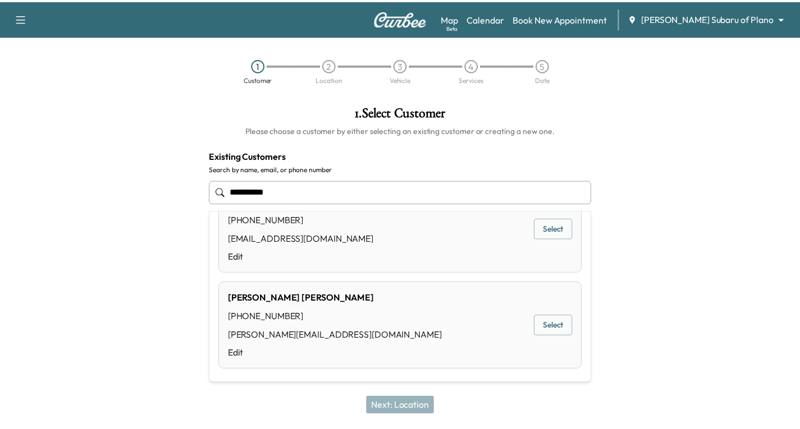
scroll to position [235, 0]
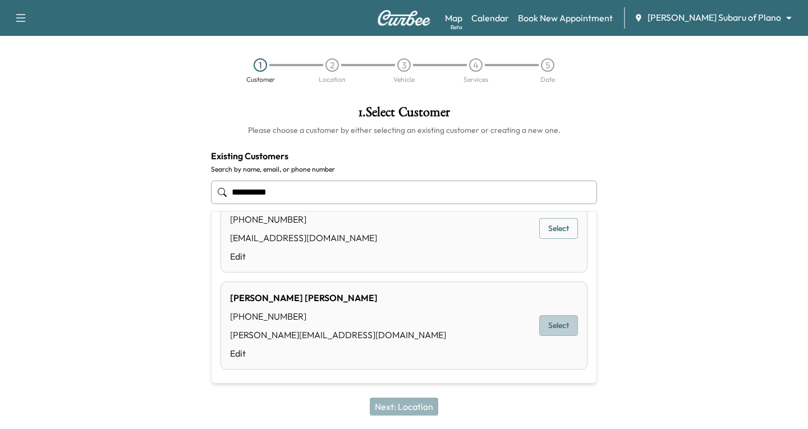
click at [552, 323] on button "Select" at bounding box center [558, 325] width 39 height 21
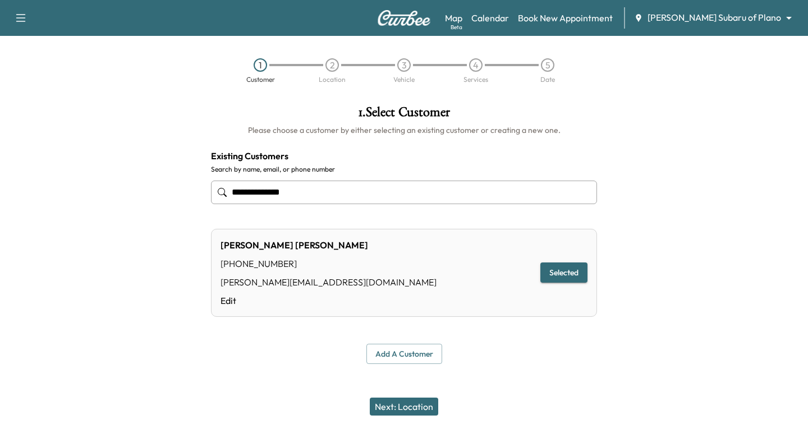
type input "**********"
click at [415, 401] on button "Next: Location" at bounding box center [404, 407] width 68 height 18
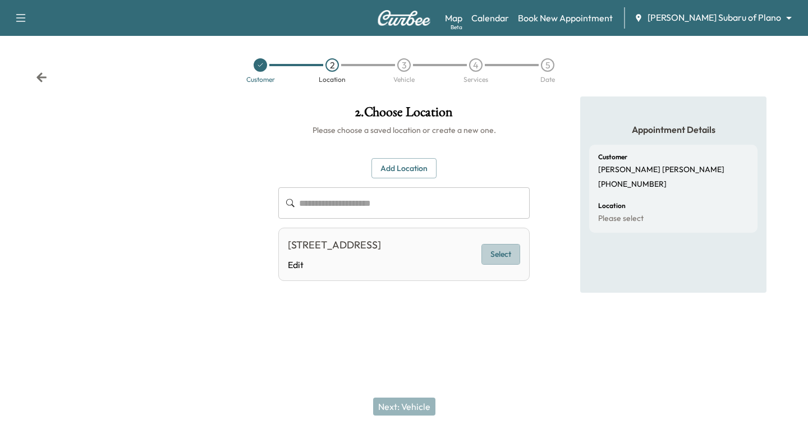
click at [503, 264] on button "Select" at bounding box center [501, 254] width 39 height 21
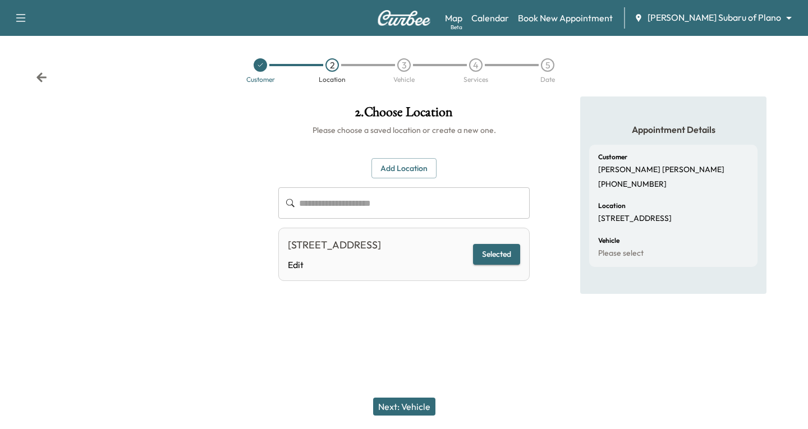
click at [401, 404] on button "Next: Vehicle" at bounding box center [404, 407] width 62 height 18
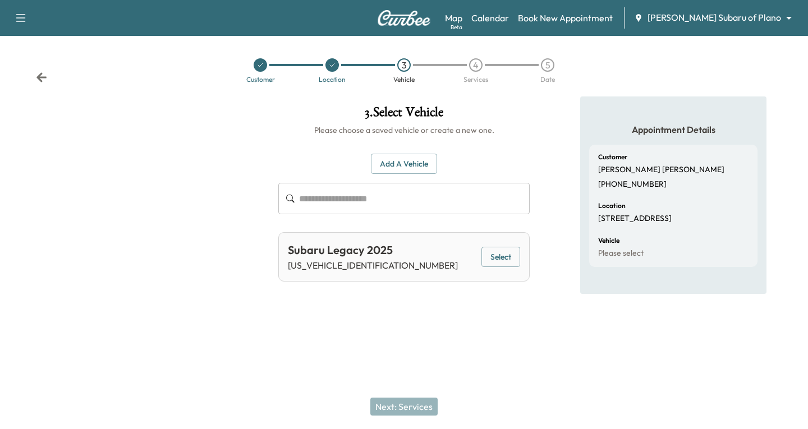
click at [496, 255] on button "Select" at bounding box center [501, 257] width 39 height 21
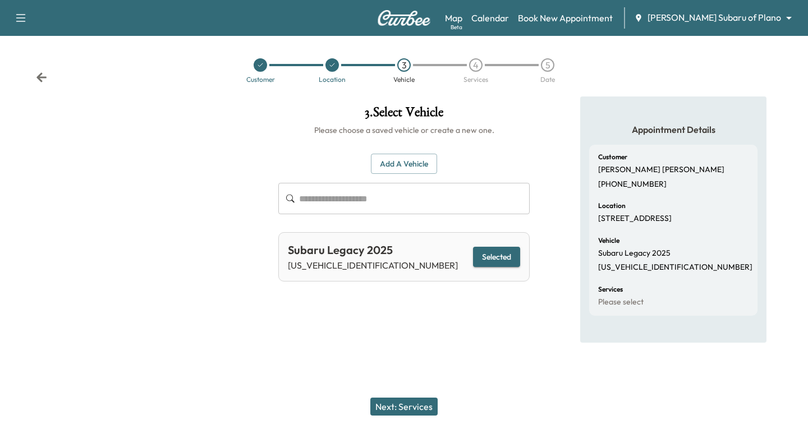
click at [409, 402] on button "Next: Services" at bounding box center [403, 407] width 67 height 18
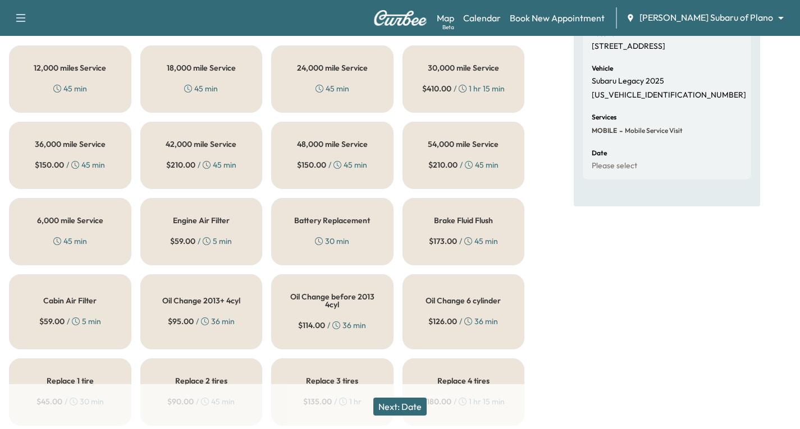
scroll to position [281, 0]
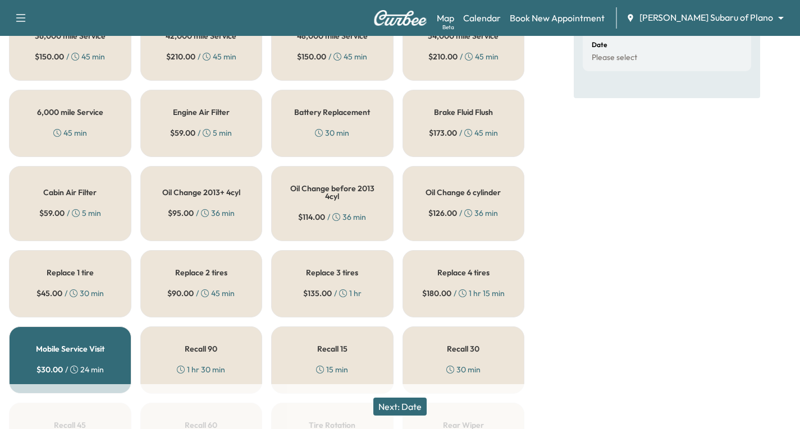
click at [452, 199] on div "Oil Change 6 cylinder $ 126.00 / 36 min" at bounding box center [463, 203] width 122 height 75
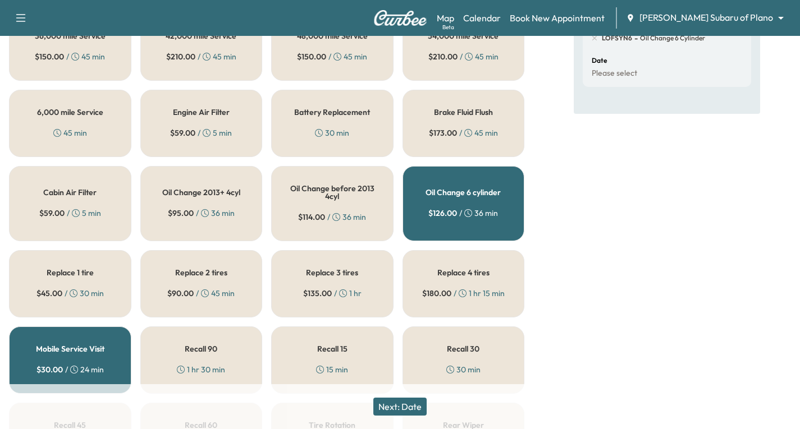
click at [406, 404] on button "Next: Date" at bounding box center [399, 407] width 53 height 18
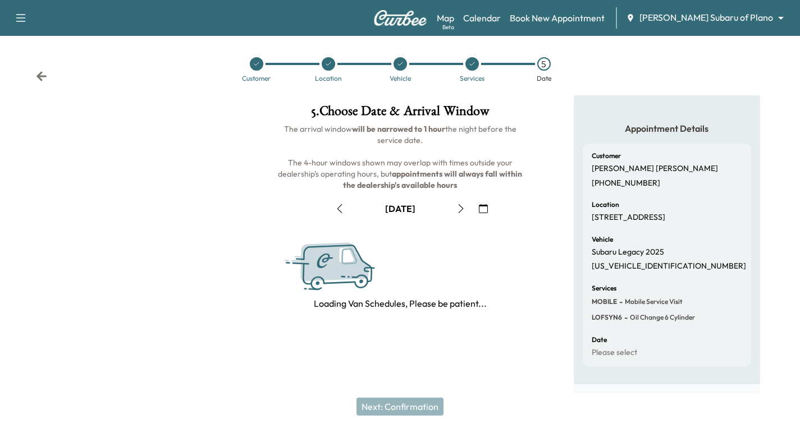
scroll to position [132, 0]
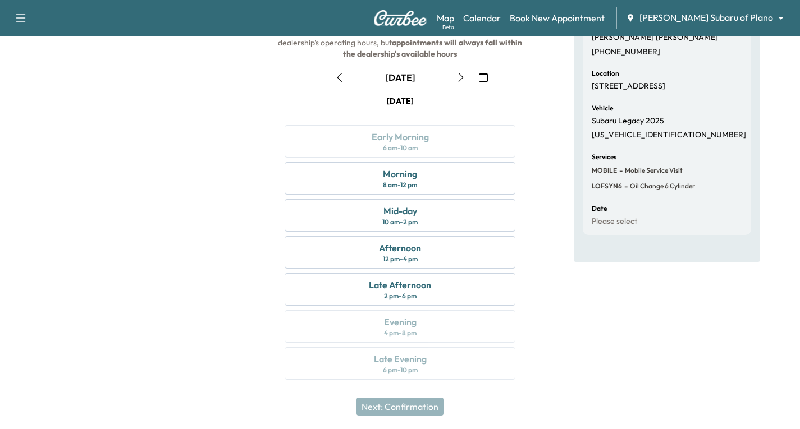
click at [480, 80] on icon "button" at bounding box center [483, 77] width 9 height 9
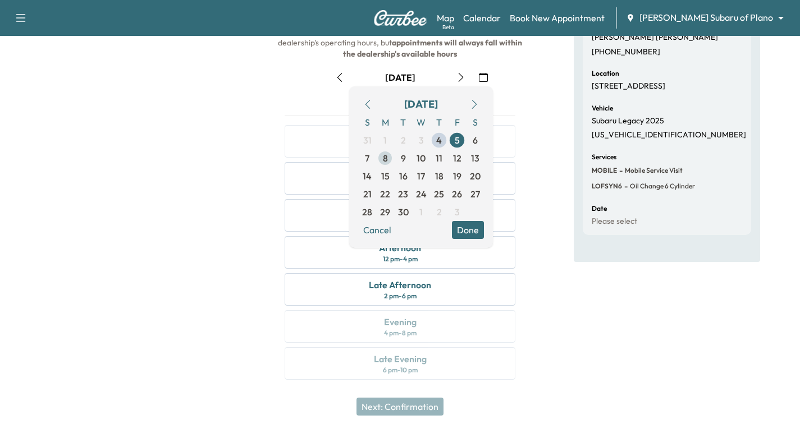
click at [382, 158] on span "8" at bounding box center [385, 158] width 18 height 18
click at [384, 213] on span "29" at bounding box center [385, 211] width 10 height 13
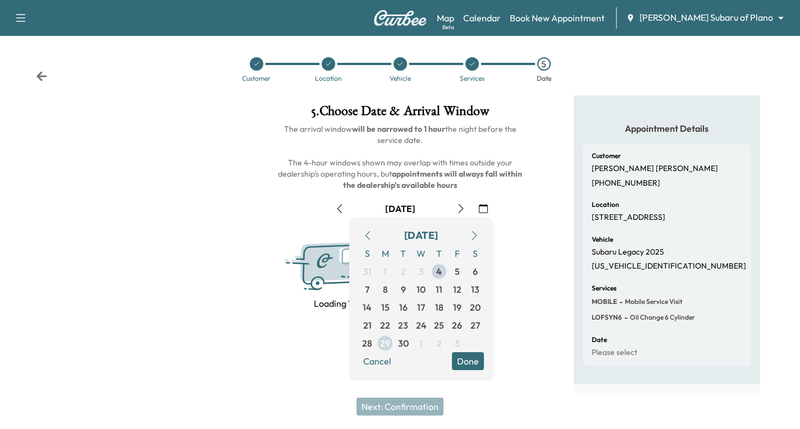
scroll to position [1, 0]
click at [473, 363] on button "Done" at bounding box center [468, 361] width 32 height 18
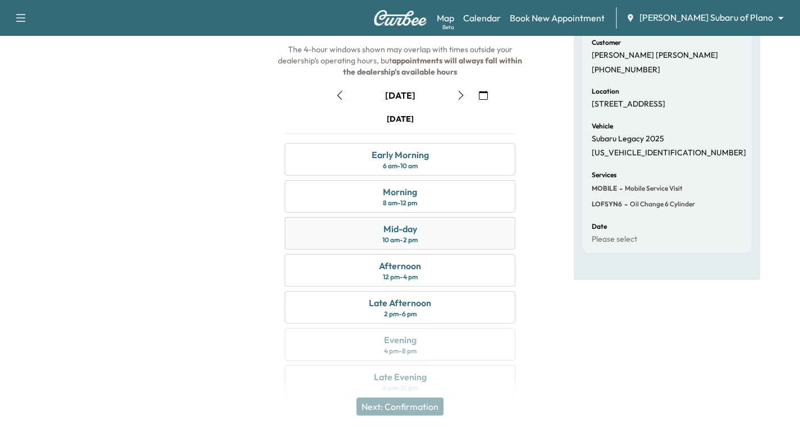
scroll to position [132, 0]
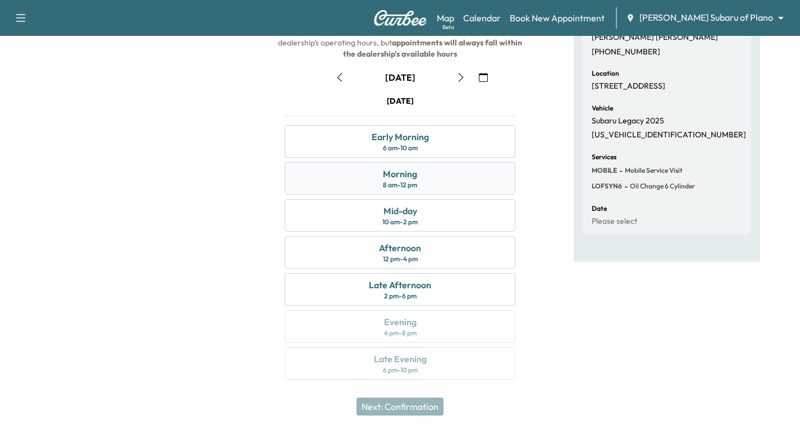
click at [432, 180] on div "Morning 8 am - 12 pm" at bounding box center [400, 178] width 231 height 33
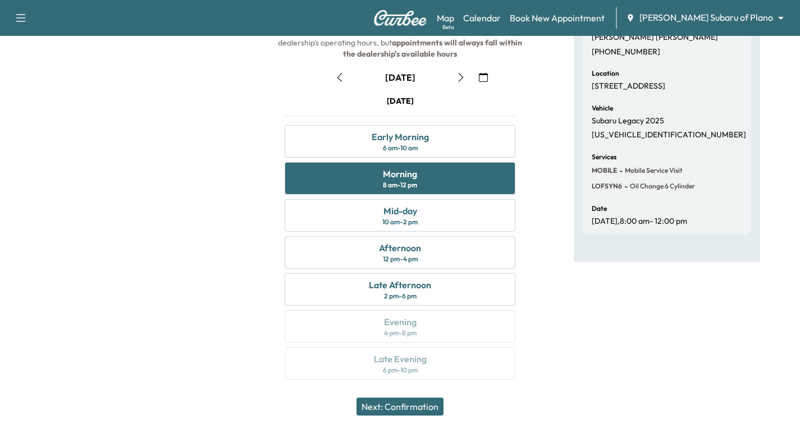
click at [387, 406] on button "Next: Confirmation" at bounding box center [399, 407] width 87 height 18
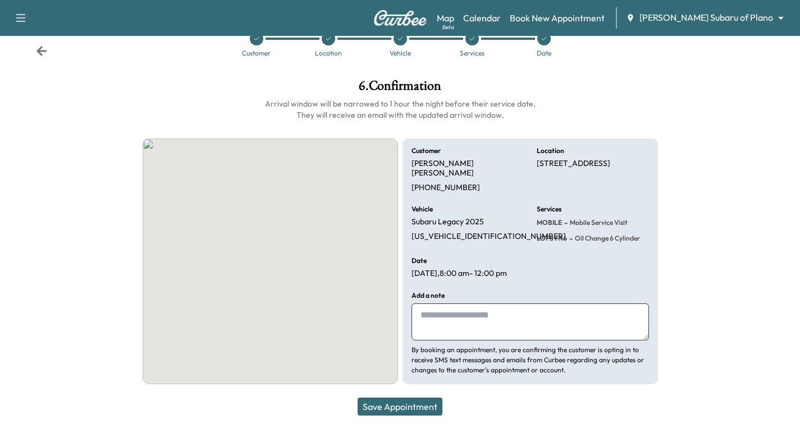
scroll to position [26, 0]
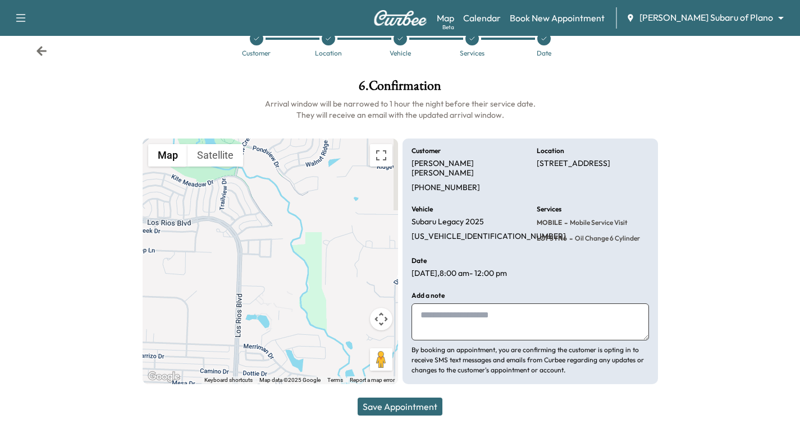
click at [410, 409] on button "Save Appointment" at bounding box center [400, 407] width 85 height 18
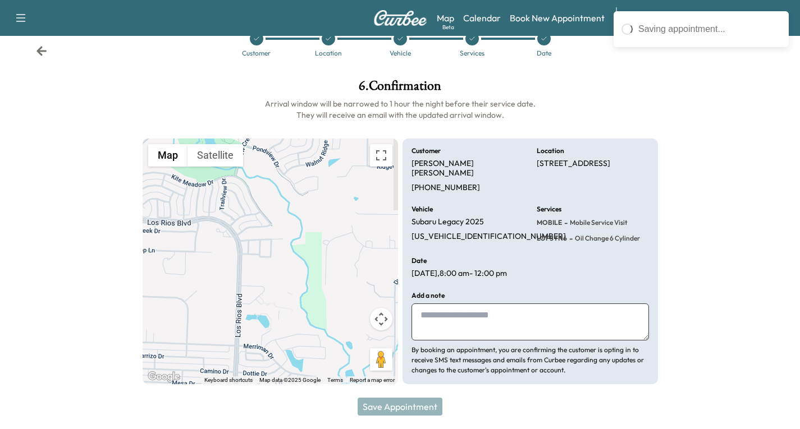
click at [712, 86] on div at bounding box center [734, 231] width 134 height 323
click at [744, 127] on div at bounding box center [734, 231] width 134 height 323
click at [756, 377] on div at bounding box center [734, 231] width 134 height 323
click at [398, 407] on div "Save Appointment" at bounding box center [400, 406] width 800 height 45
click at [95, 102] on div at bounding box center [67, 231] width 134 height 323
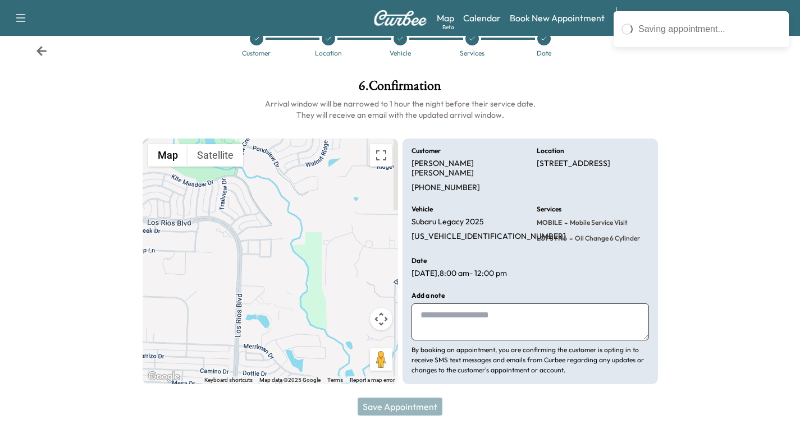
click at [38, 54] on icon at bounding box center [41, 50] width 11 height 11
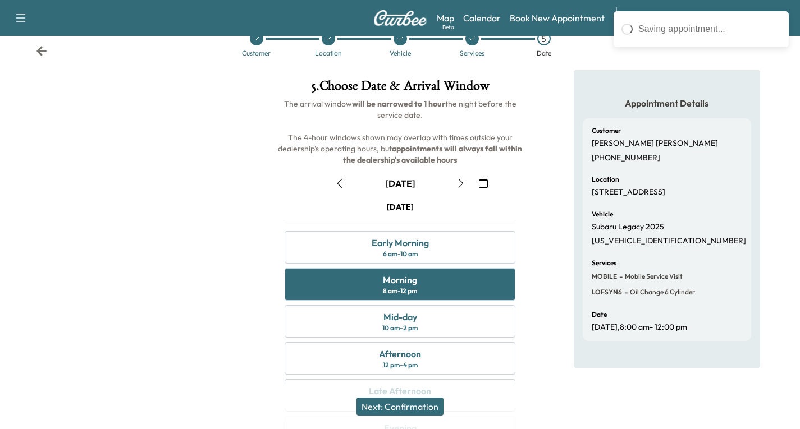
click at [427, 409] on button "Next: Confirmation" at bounding box center [399, 407] width 87 height 18
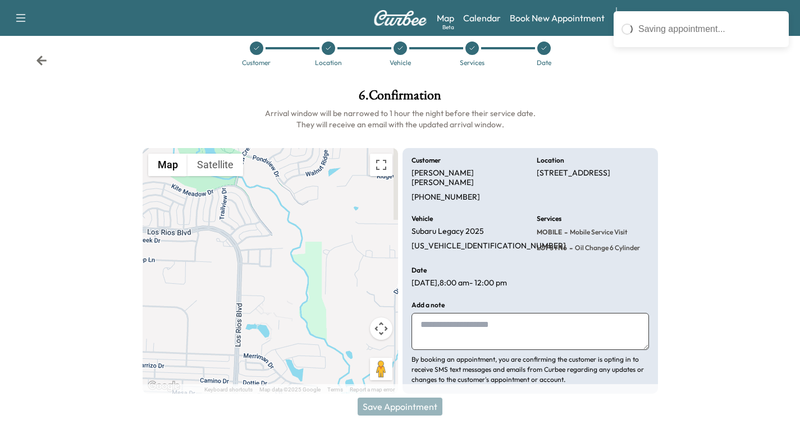
scroll to position [0, 0]
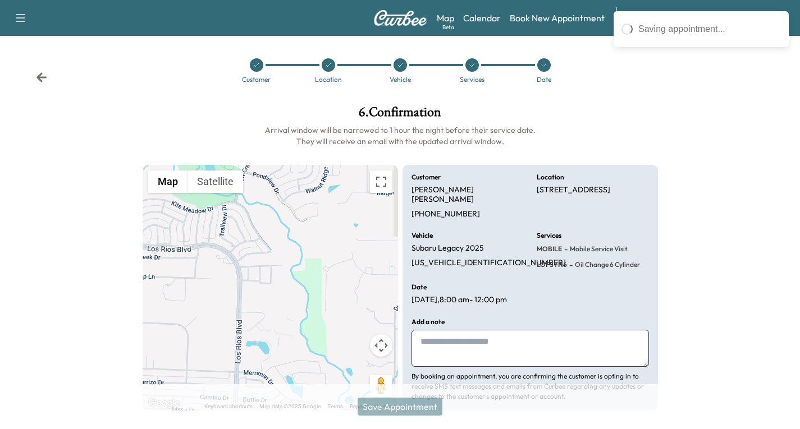
click at [599, 118] on h1 "6 . Confirmation" at bounding box center [400, 115] width 515 height 19
click at [30, 118] on div at bounding box center [67, 258] width 134 height 323
click at [58, 83] on div "Customer Location Vehicle Services Date" at bounding box center [400, 71] width 800 height 52
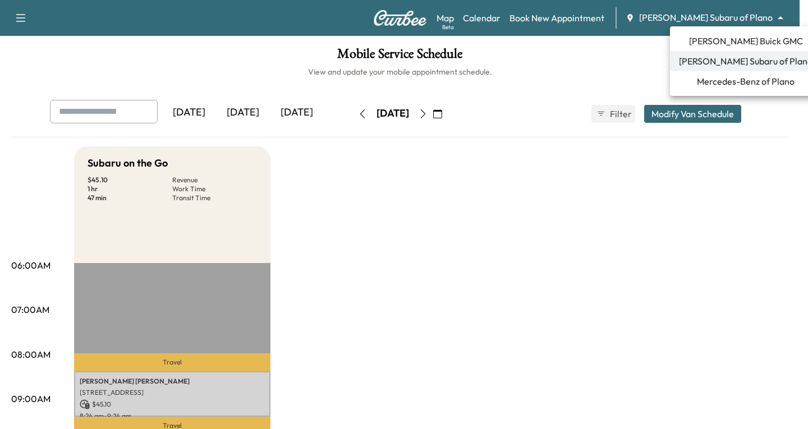
click at [780, 19] on body "Support Log Out Map Beta Calendar Book New Appointment [PERSON_NAME] Subaru of …" at bounding box center [404, 214] width 808 height 429
click at [721, 41] on span "[PERSON_NAME] Buick GMC" at bounding box center [746, 40] width 114 height 13
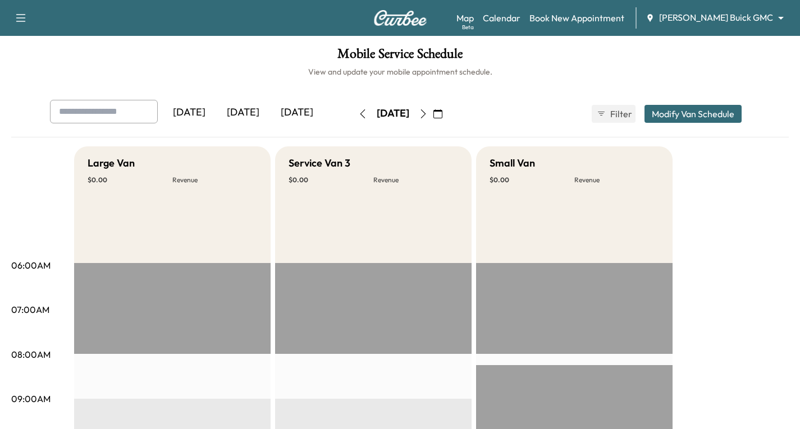
click at [442, 116] on icon "button" at bounding box center [437, 113] width 9 height 9
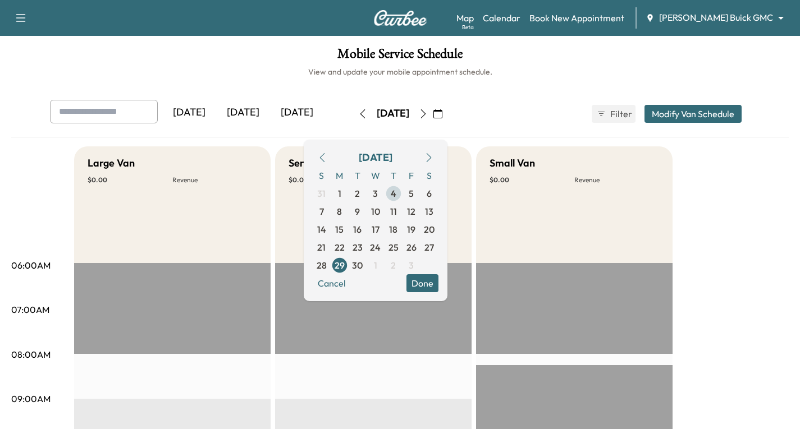
click at [396, 193] on span "4" at bounding box center [394, 193] width 6 height 13
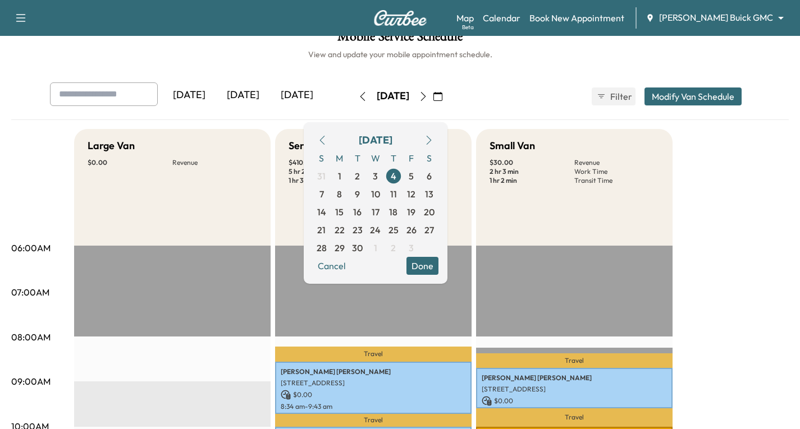
scroll to position [9, 0]
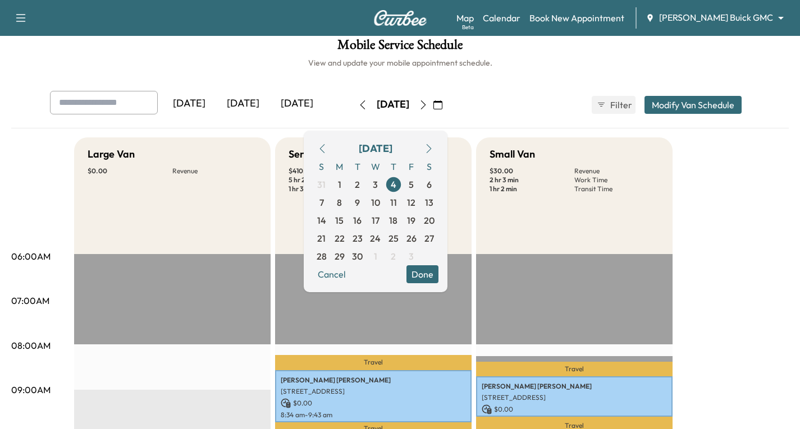
click at [428, 106] on icon "button" at bounding box center [423, 104] width 9 height 9
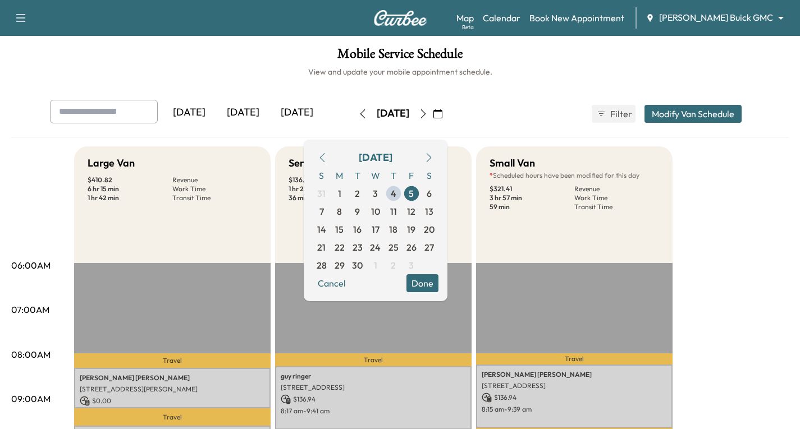
click at [442, 114] on icon "button" at bounding box center [437, 113] width 9 height 9
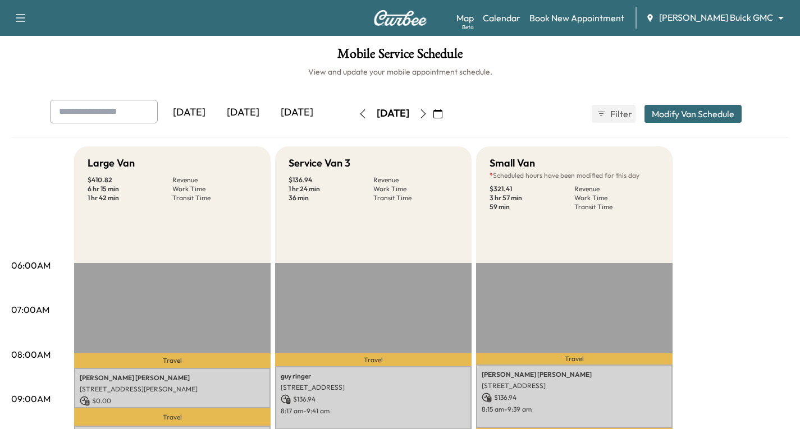
click at [428, 114] on icon "button" at bounding box center [423, 113] width 9 height 9
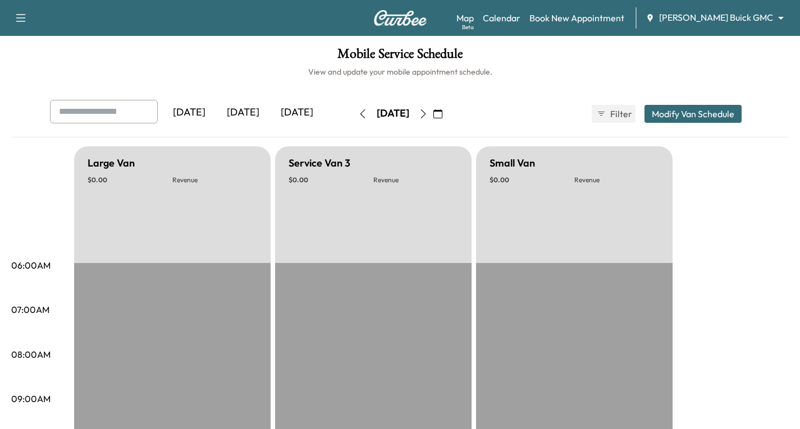
click at [428, 114] on icon "button" at bounding box center [423, 113] width 9 height 9
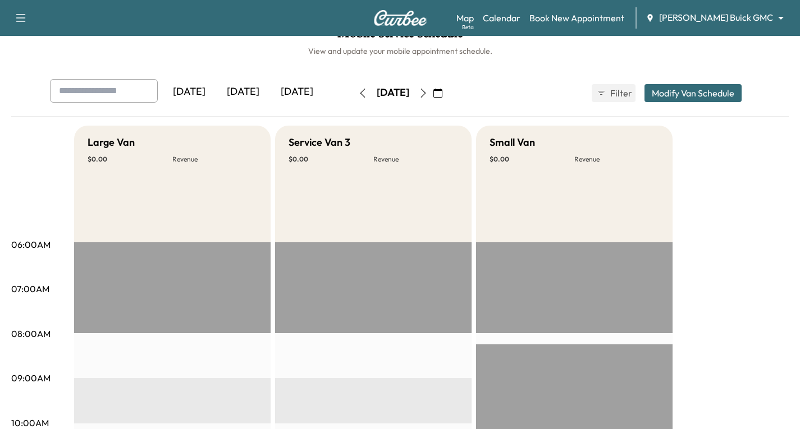
scroll to position [9, 0]
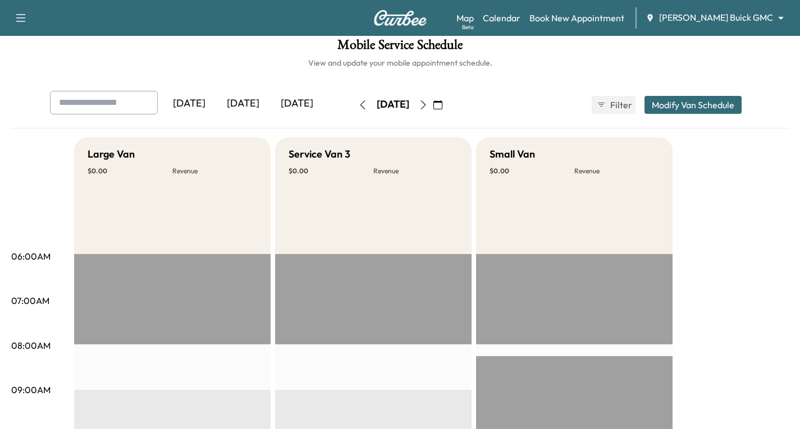
click at [428, 105] on icon "button" at bounding box center [423, 104] width 9 height 9
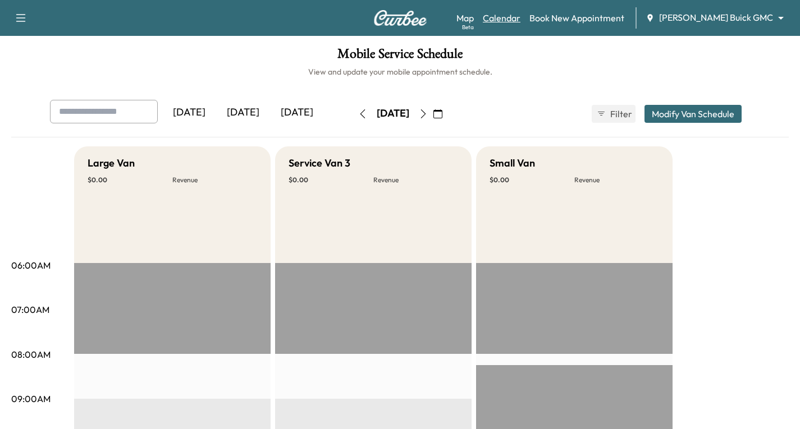
click at [520, 19] on link "Calendar" at bounding box center [502, 17] width 38 height 13
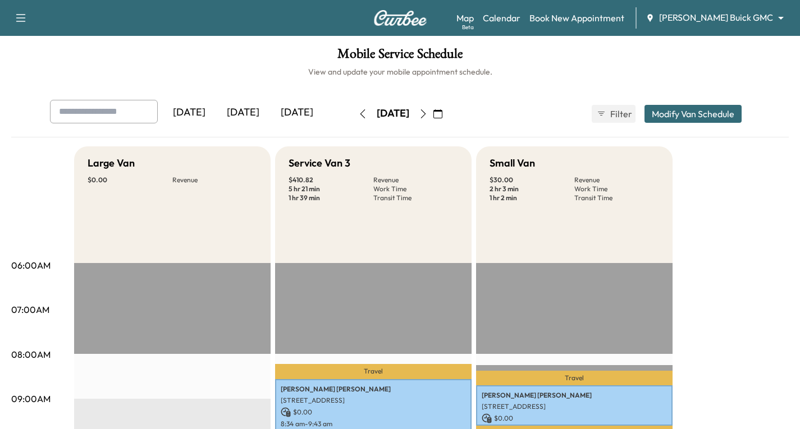
click at [425, 113] on icon "button" at bounding box center [422, 113] width 5 height 9
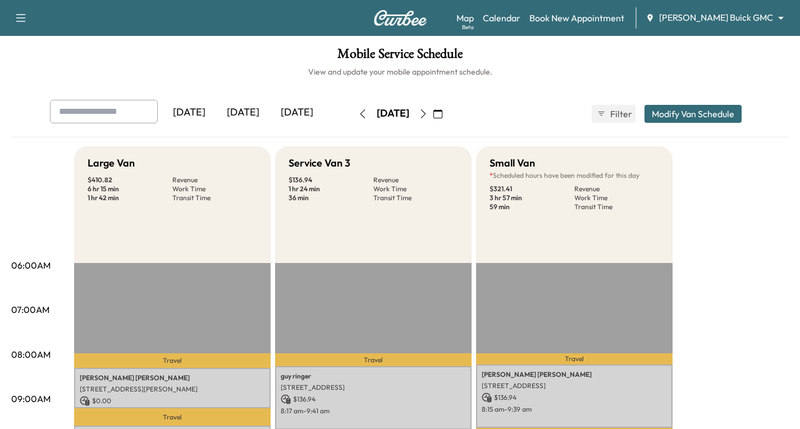
click at [42, 51] on h1 "Mobile Service Schedule" at bounding box center [399, 56] width 777 height 19
